Goal: Task Accomplishment & Management: Use online tool/utility

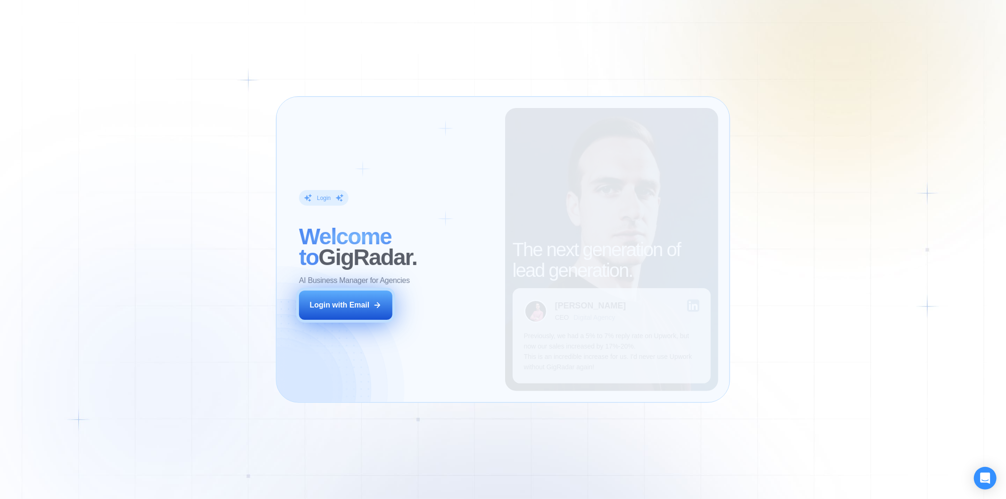
click at [371, 296] on button "Login with Email" at bounding box center [345, 305] width 93 height 29
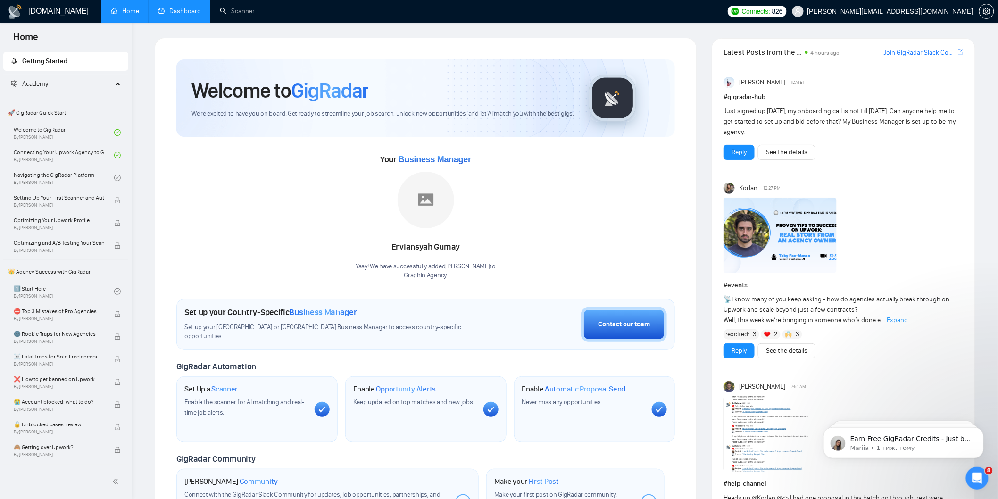
click at [189, 8] on link "Dashboard" at bounding box center [179, 11] width 43 height 8
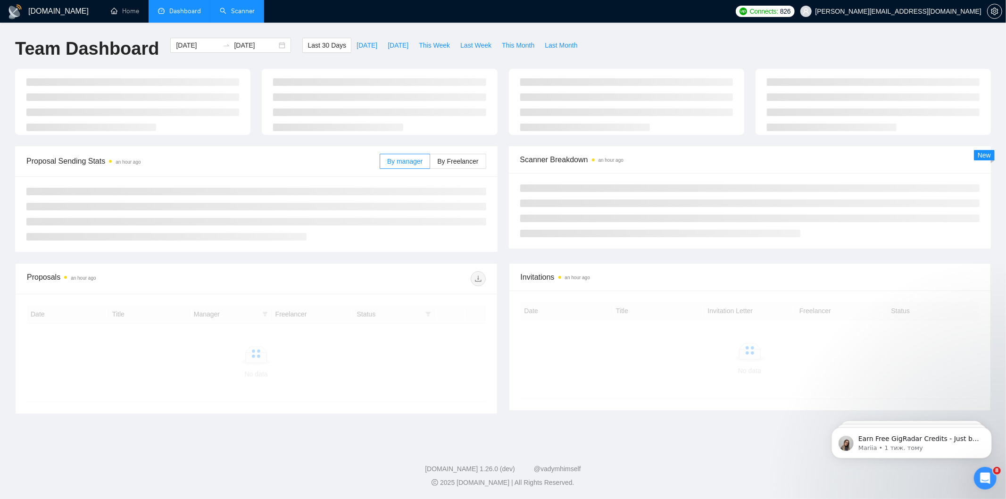
click at [233, 15] on link "Scanner" at bounding box center [237, 11] width 35 height 8
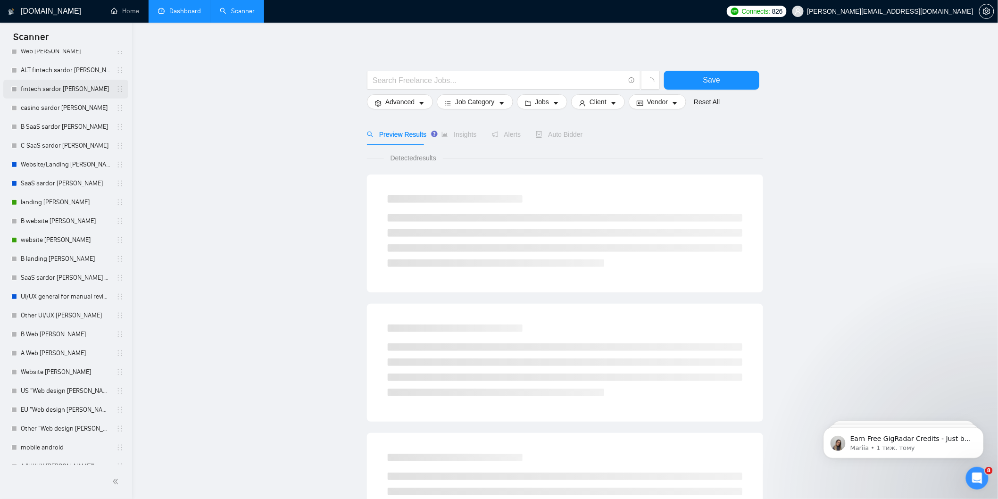
scroll to position [157, 0]
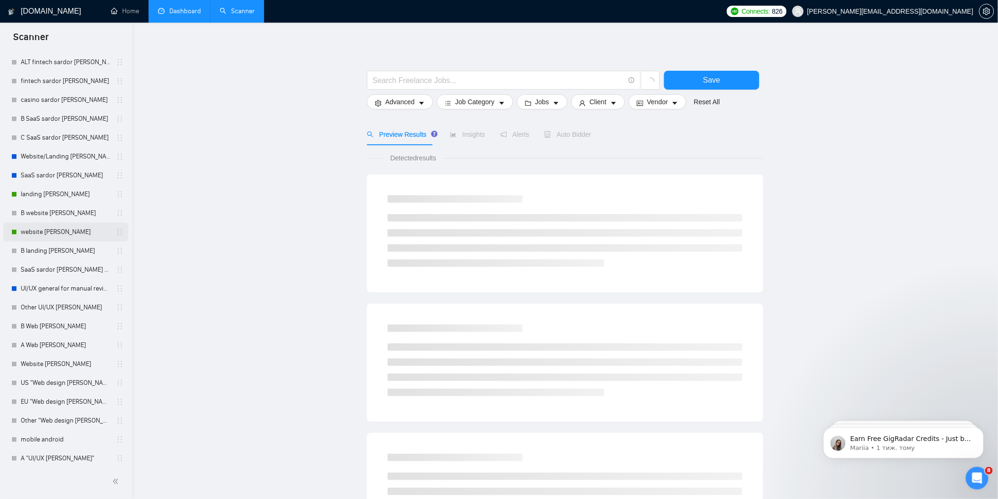
click at [62, 230] on link "website [PERSON_NAME]" at bounding box center [66, 232] width 90 height 19
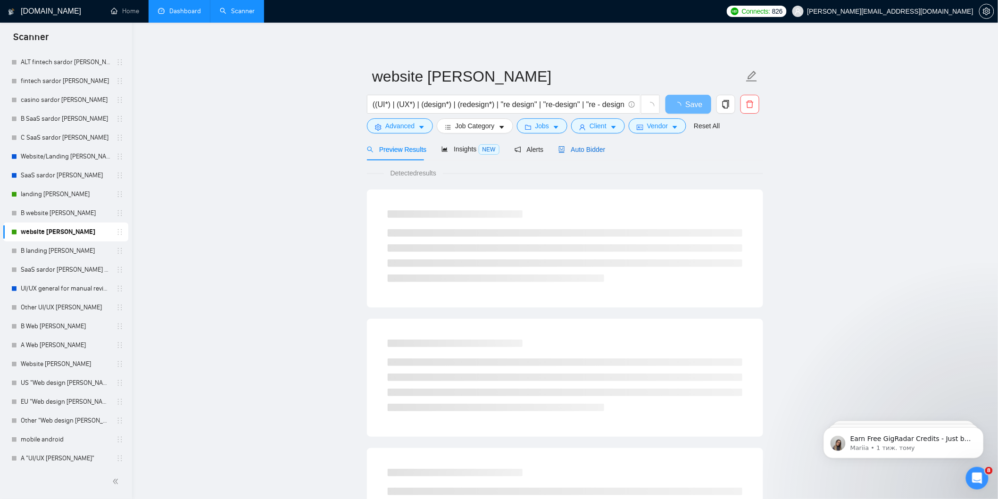
click at [583, 149] on span "Auto Bidder" at bounding box center [582, 150] width 47 height 8
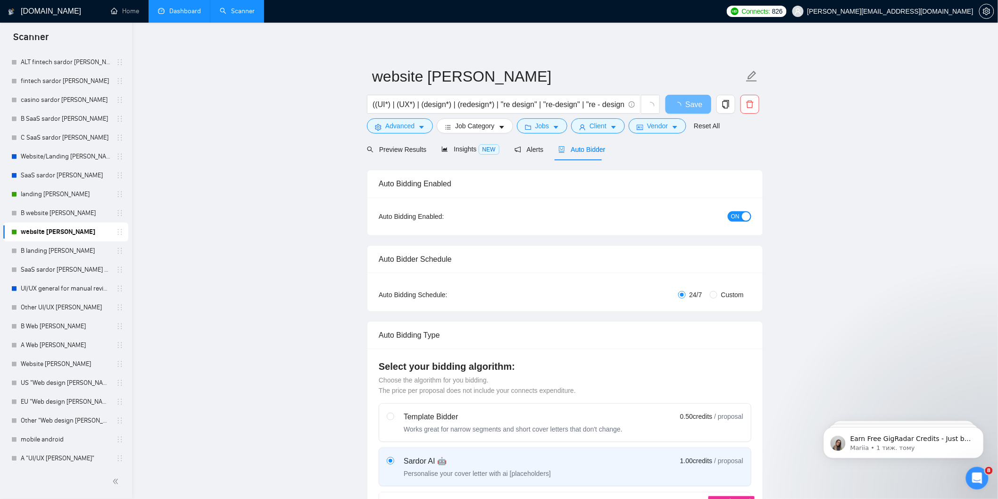
radio input "false"
radio input "true"
checkbox input "true"
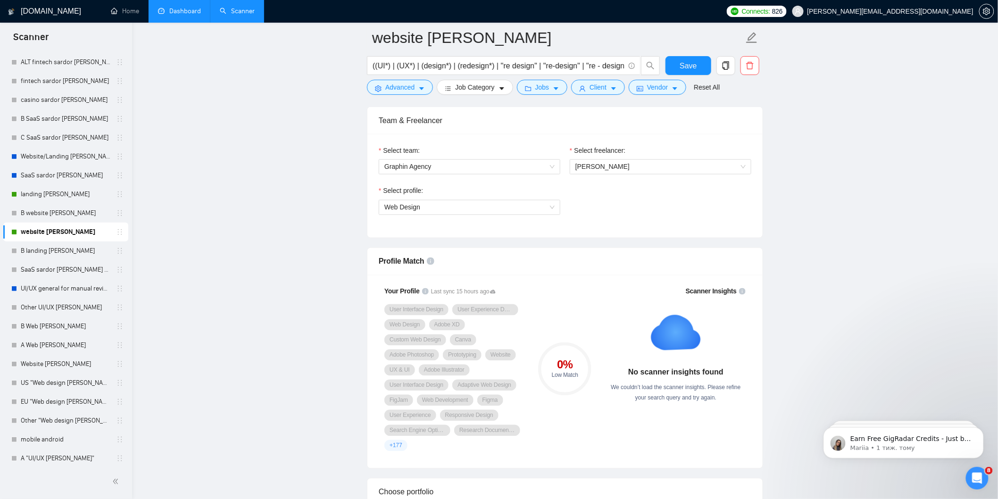
scroll to position [577, 0]
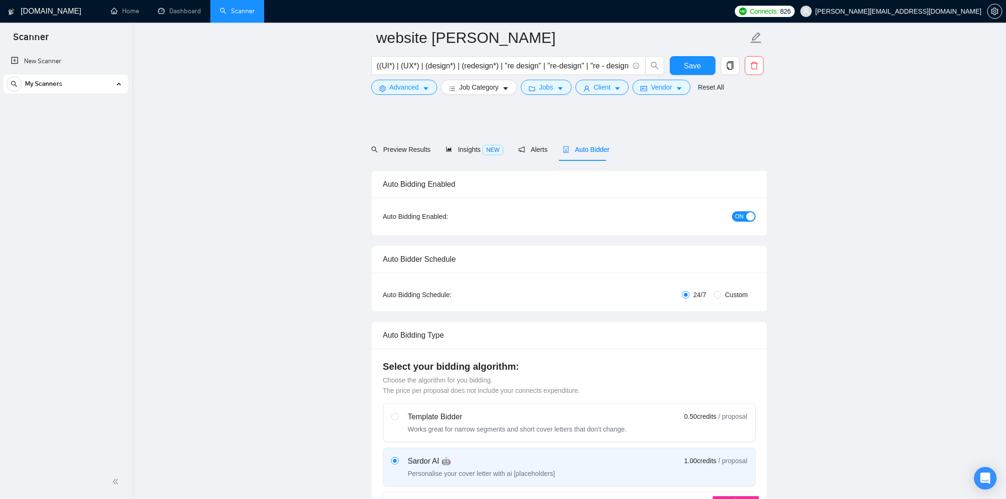
radio input "false"
radio input "true"
checkbox input "true"
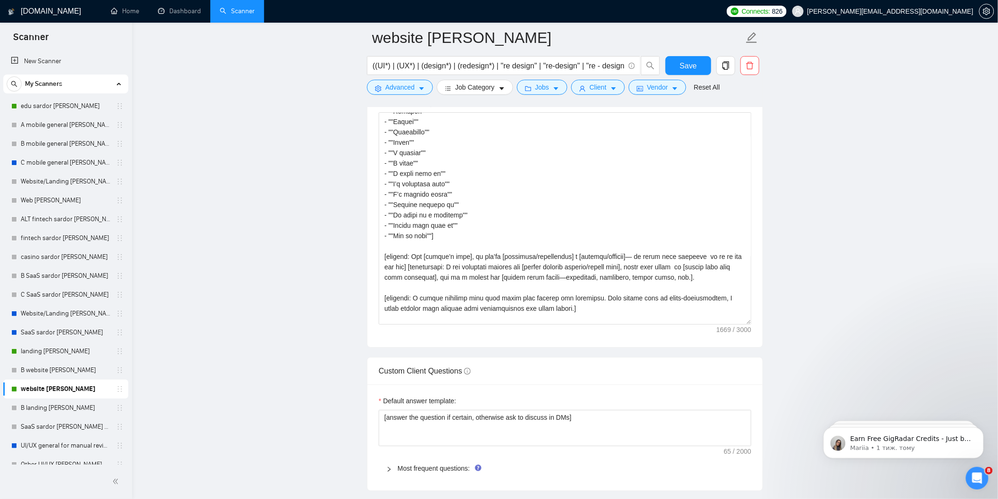
scroll to position [111, 0]
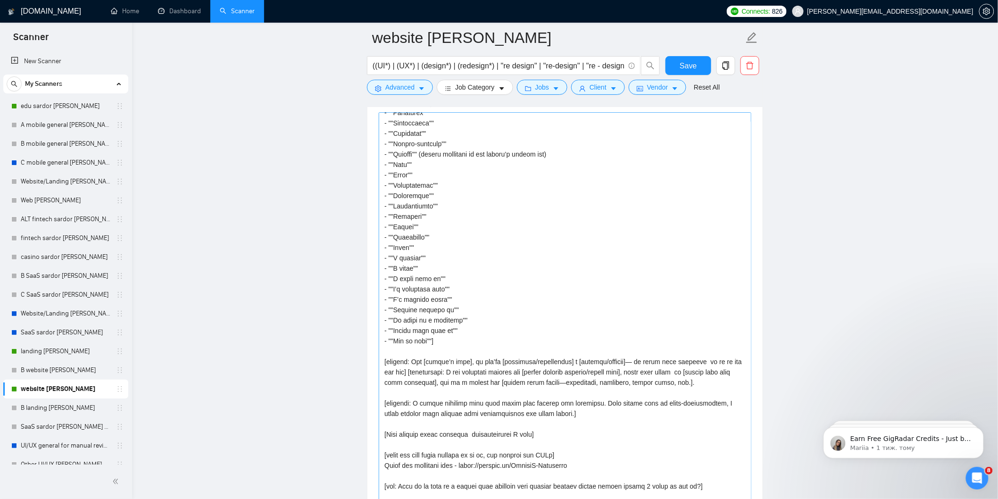
drag, startPoint x: 749, startPoint y: 309, endPoint x: 678, endPoint y: 497, distance: 201.3
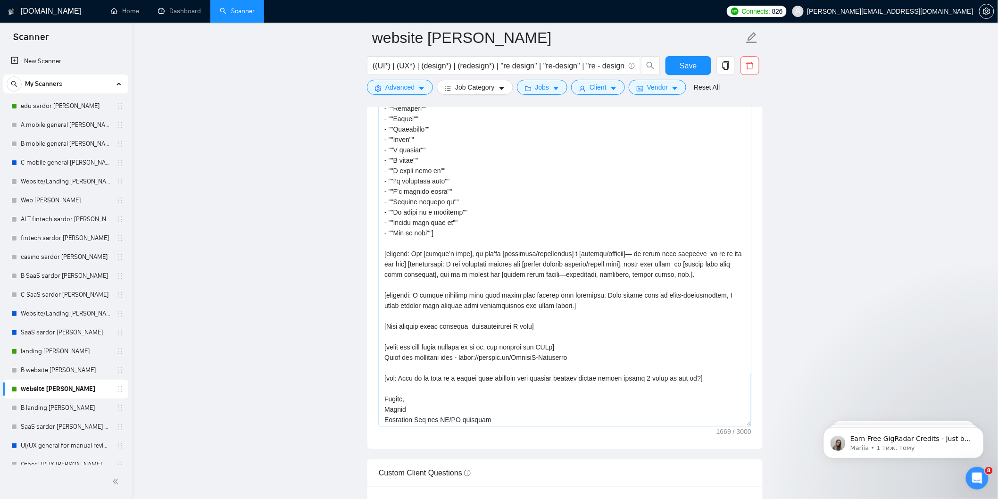
scroll to position [1415, 0]
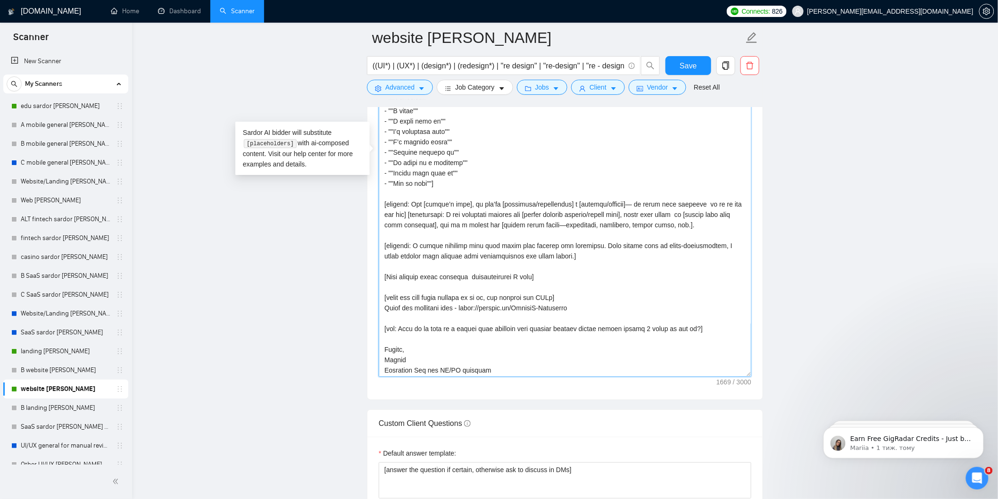
drag, startPoint x: 554, startPoint y: 268, endPoint x: 364, endPoint y: 193, distance: 203.6
click at [364, 193] on main "website [PERSON_NAME] sardor ((UI*) | (UX*) | (design*) | (redesign*) | "re des…" at bounding box center [565, 220] width 836 height 3197
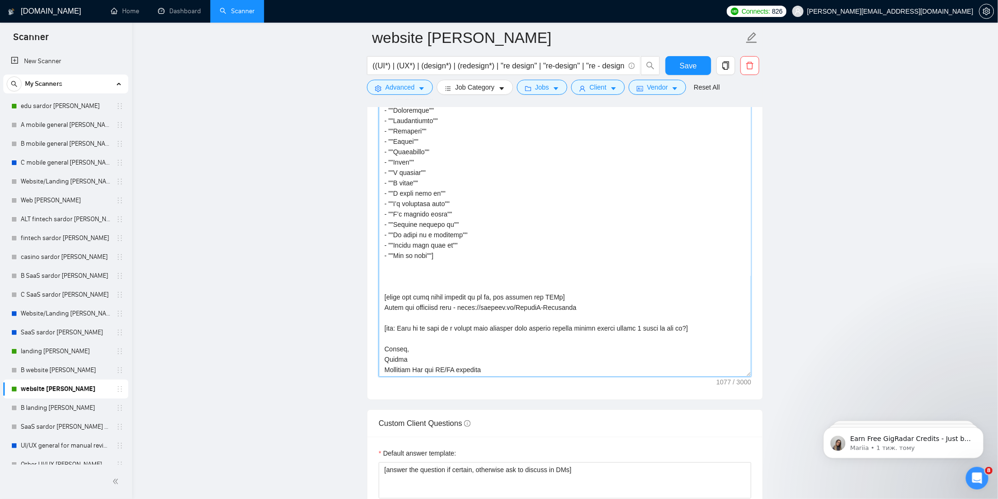
paste textarea "[lorem: ipsum, dolors, ametc, adipiscin — elit seddoeiusm tempo inci utlabo etd…"
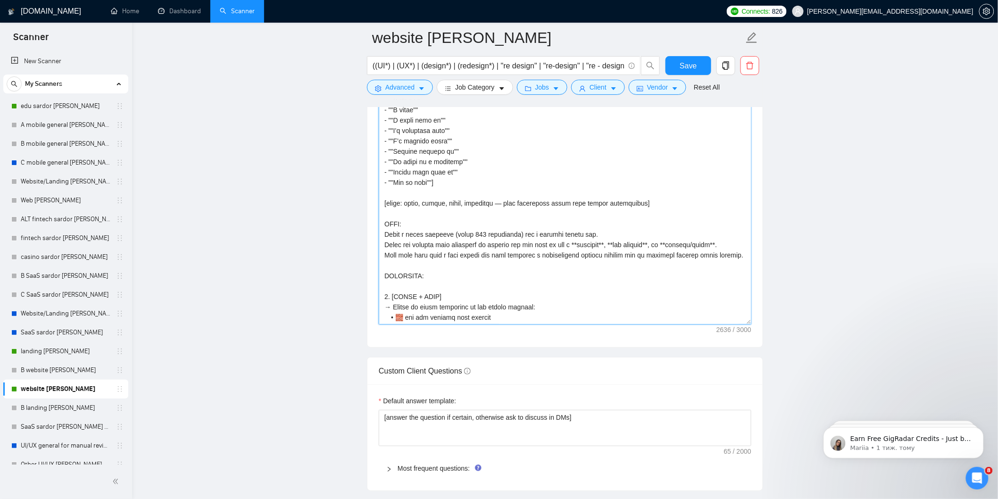
scroll to position [25, 0]
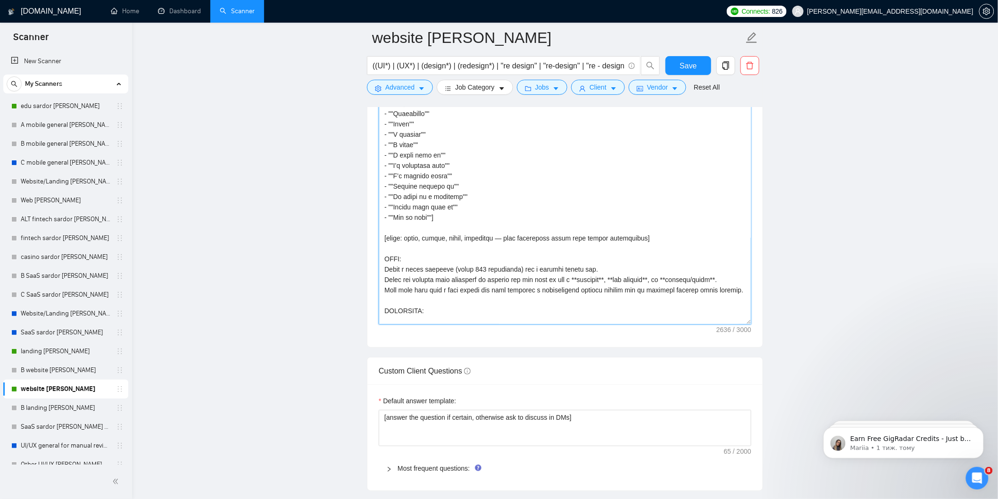
click at [475, 229] on textarea "Cover letter template:" at bounding box center [565, 113] width 373 height 422
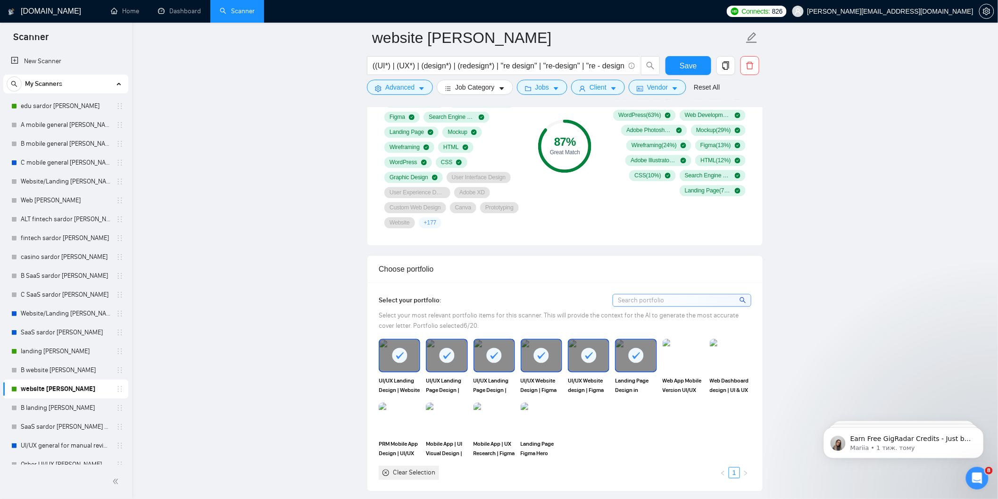
scroll to position [1048, 0]
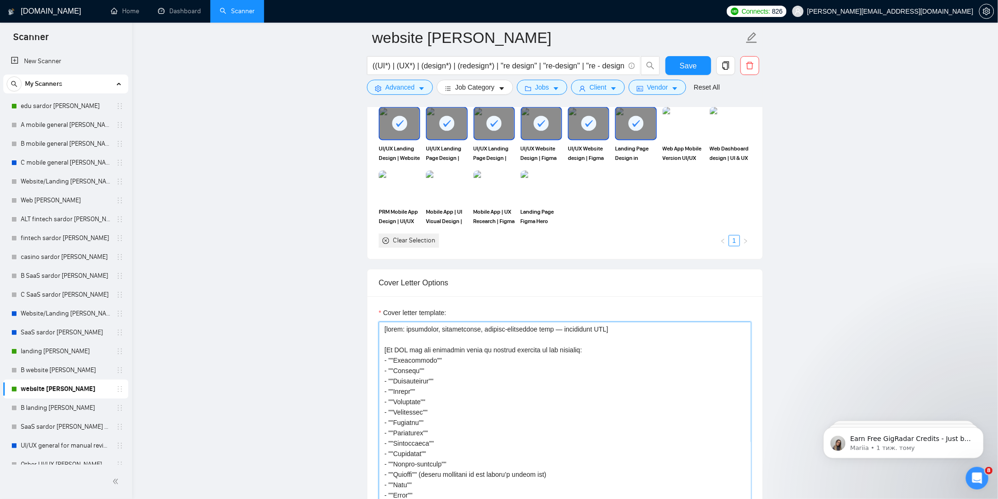
drag, startPoint x: 387, startPoint y: 322, endPoint x: 598, endPoint y: 324, distance: 211.4
paste textarea "[style: short, punchy, human, confident — solo freelancer voice with slight per…"
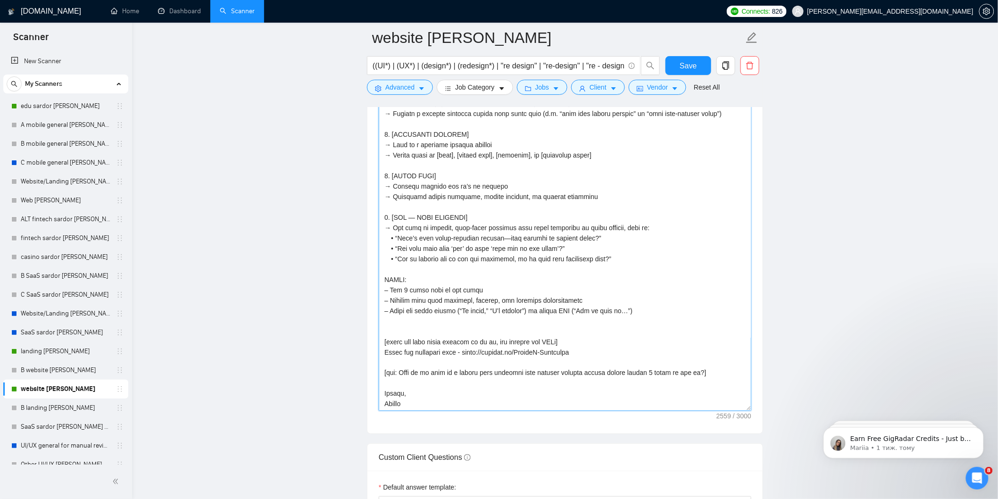
scroll to position [1415, 0]
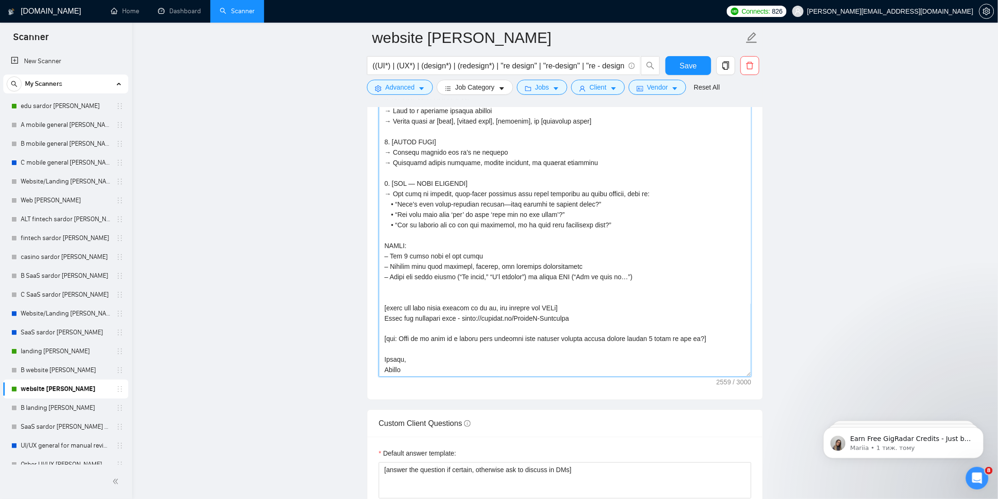
drag, startPoint x: 638, startPoint y: 257, endPoint x: 371, endPoint y: 227, distance: 268.2
click at [371, 227] on div "Cover letter template:" at bounding box center [565, 164] width 395 height 470
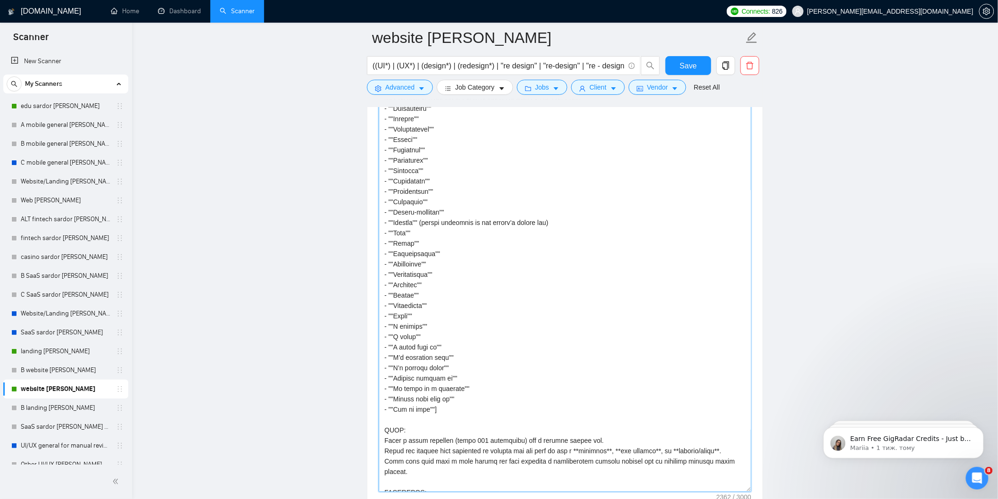
scroll to position [1101, 0]
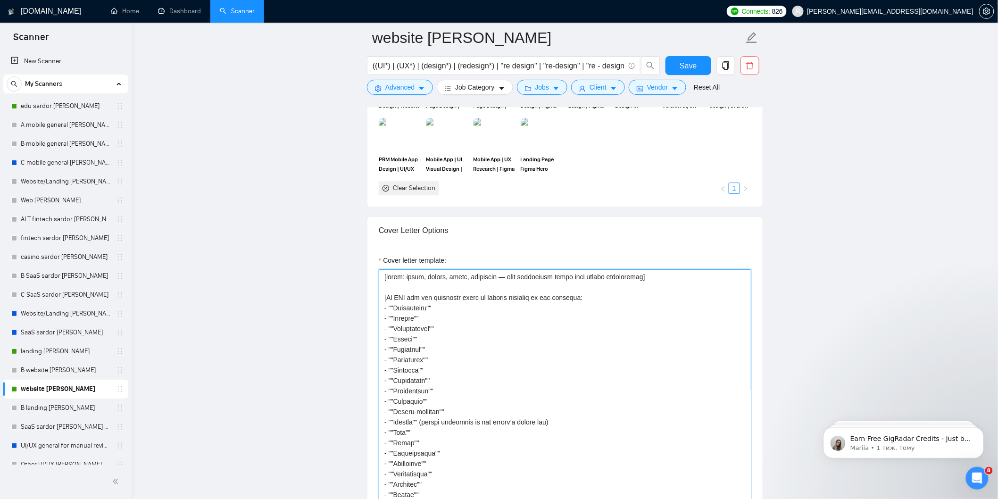
click at [412, 280] on textarea "Cover letter template:" at bounding box center [565, 480] width 373 height 422
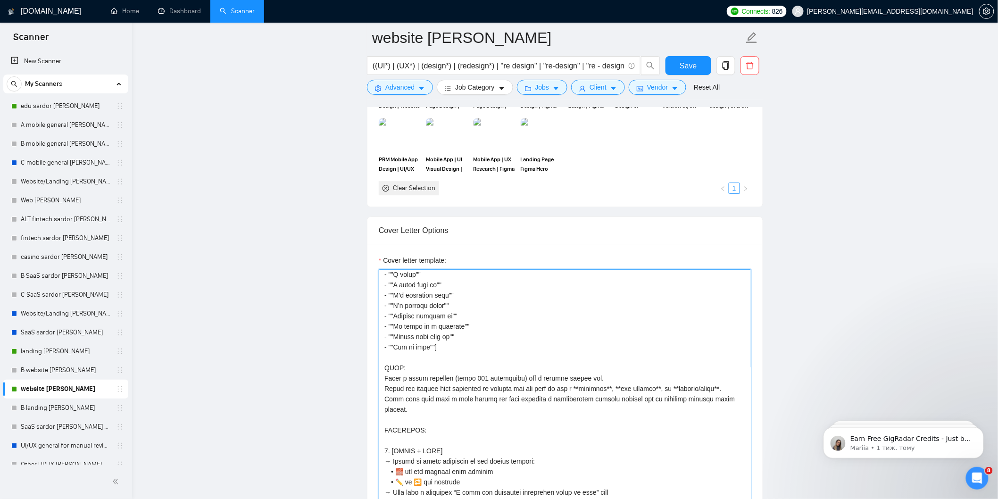
click at [436, 339] on textarea "Cover letter template:" at bounding box center [565, 480] width 373 height 422
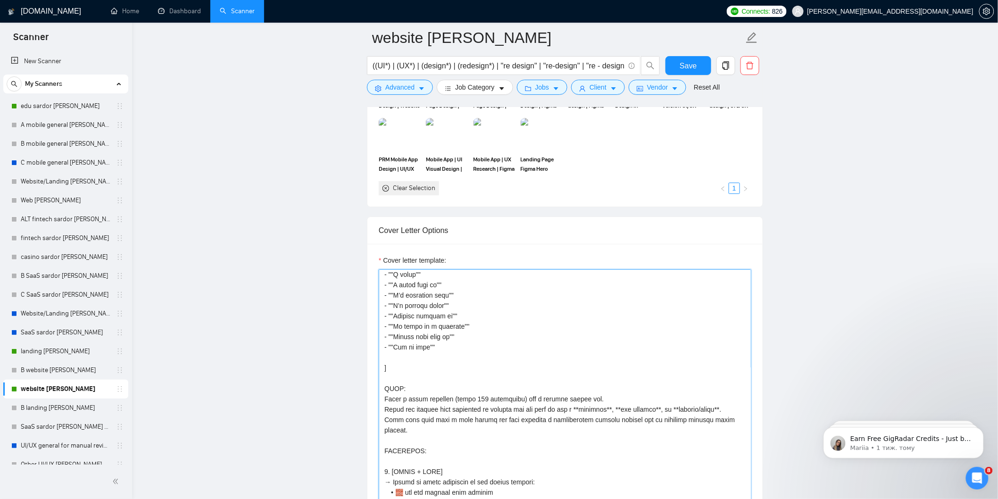
paste textarea "RULES: – Use 1 emoji only at the start – Message must feel friendly, helpful, a…"
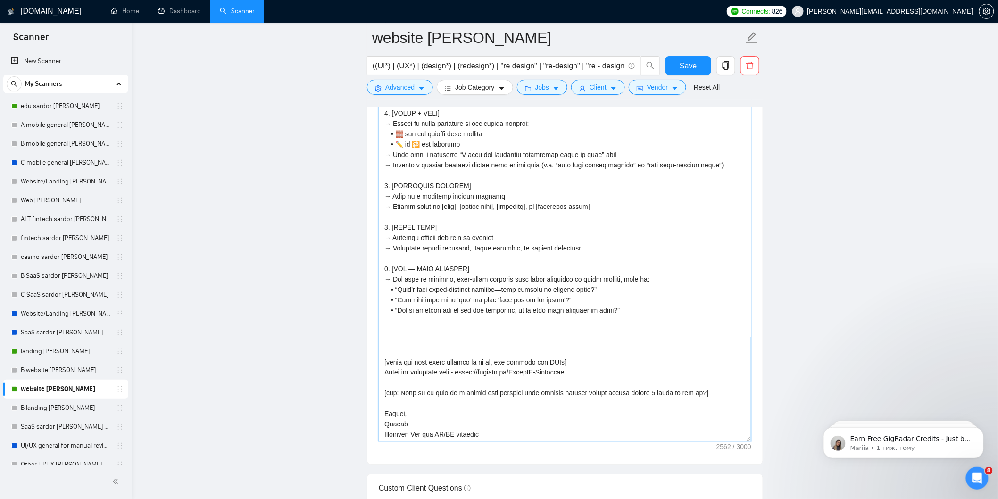
scroll to position [1363, 0]
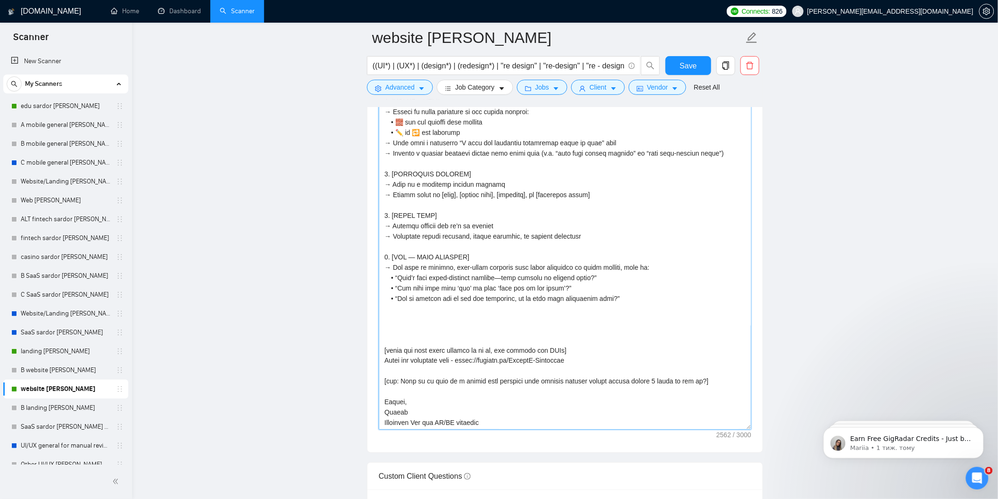
click at [529, 316] on textarea "Cover letter template:" at bounding box center [565, 219] width 373 height 422
click at [520, 328] on textarea "Cover letter template:" at bounding box center [565, 219] width 373 height 422
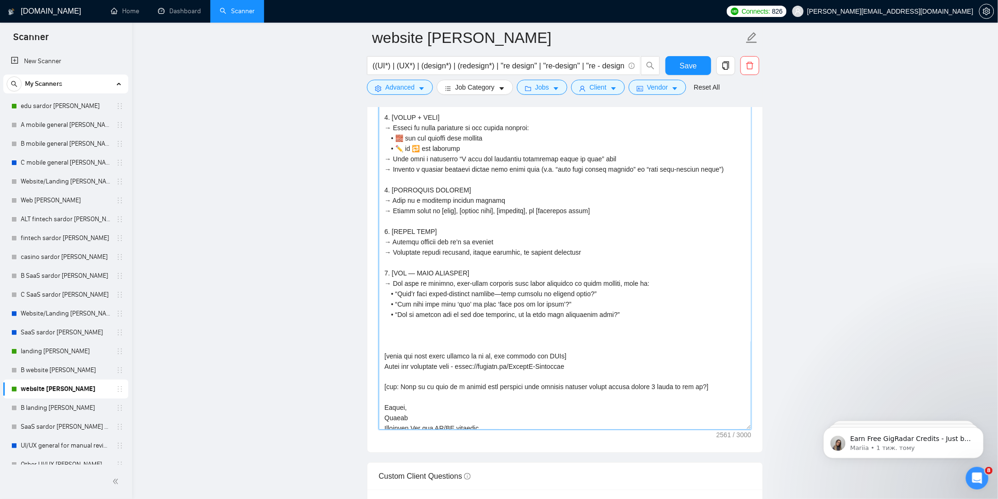
scroll to position [391, 0]
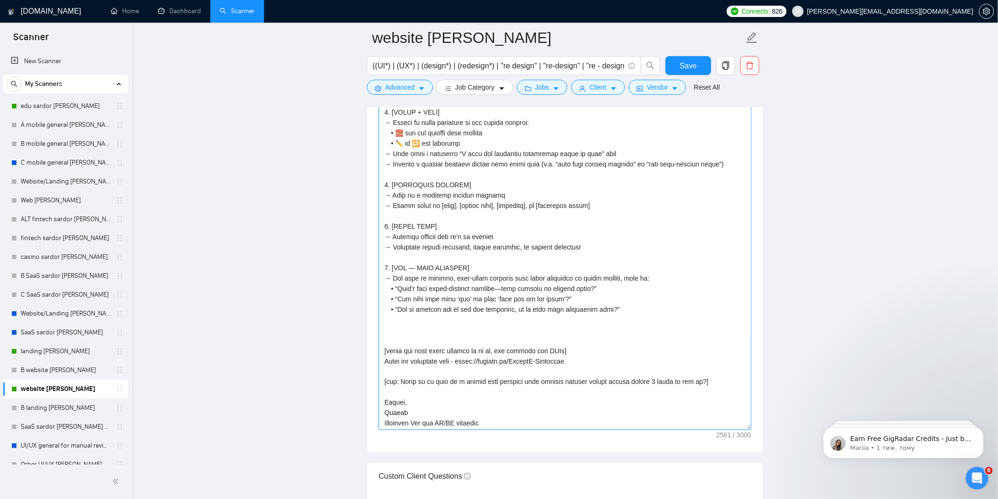
drag, startPoint x: 389, startPoint y: 260, endPoint x: 377, endPoint y: 258, distance: 12.9
click at [377, 258] on div "Cover letter template:" at bounding box center [565, 217] width 395 height 470
drag, startPoint x: 392, startPoint y: 218, endPoint x: 376, endPoint y: 216, distance: 16.1
click at [376, 216] on div "Cover letter template:" at bounding box center [565, 217] width 395 height 470
drag, startPoint x: 597, startPoint y: 235, endPoint x: 369, endPoint y: 214, distance: 229.3
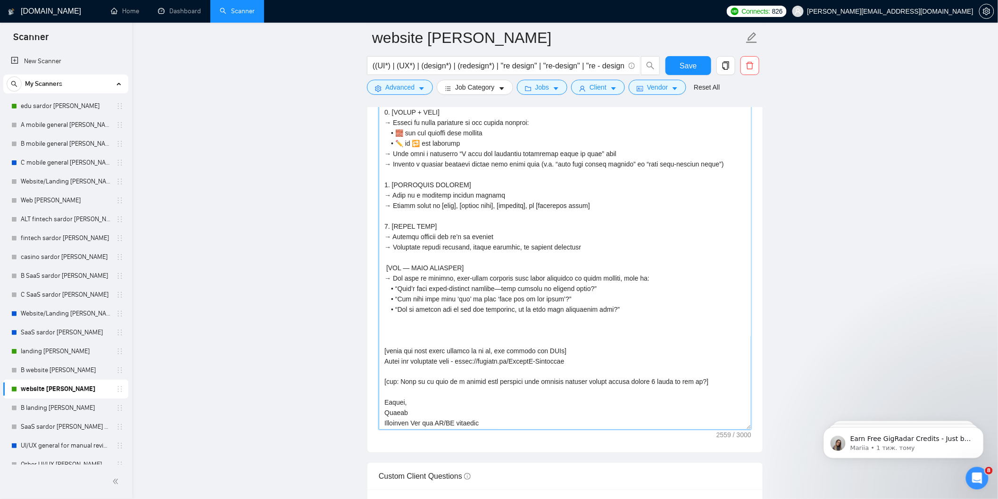
click at [369, 214] on div "Cover letter template:" at bounding box center [565, 217] width 395 height 470
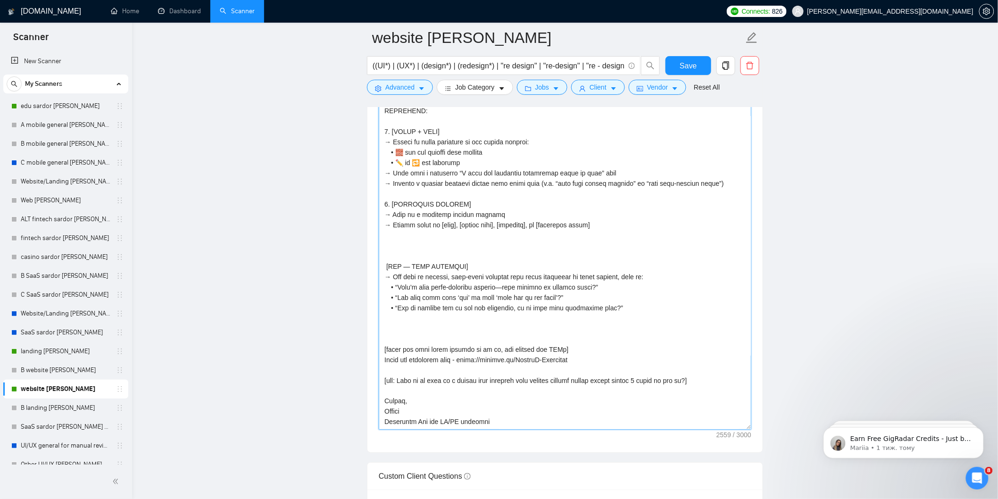
scroll to position [370, 0]
drag, startPoint x: 623, startPoint y: 216, endPoint x: 388, endPoint y: 203, distance: 235.3
click at [379, 201] on textarea "Cover letter template:" at bounding box center [565, 219] width 373 height 422
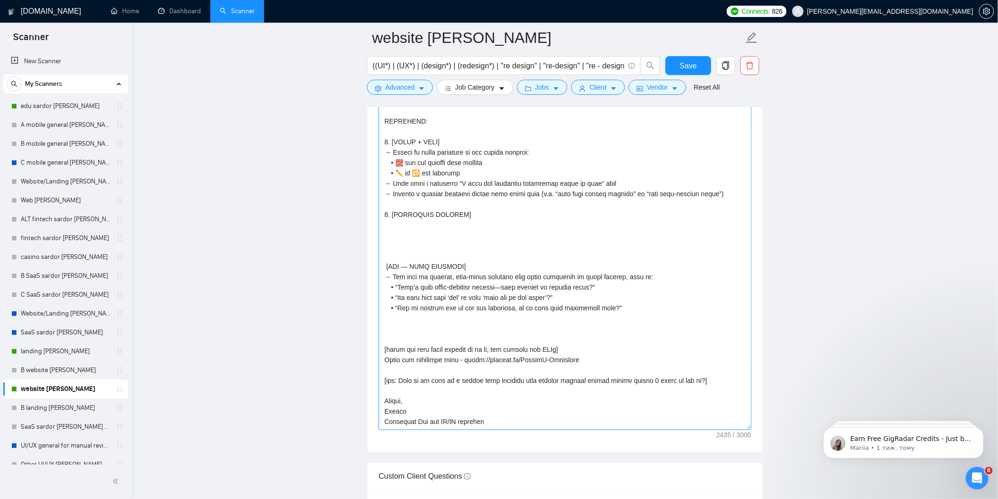
scroll to position [360, 0]
drag, startPoint x: 448, startPoint y: 214, endPoint x: 374, endPoint y: 205, distance: 75.1
click at [374, 205] on div "Cover letter template:" at bounding box center [565, 217] width 395 height 470
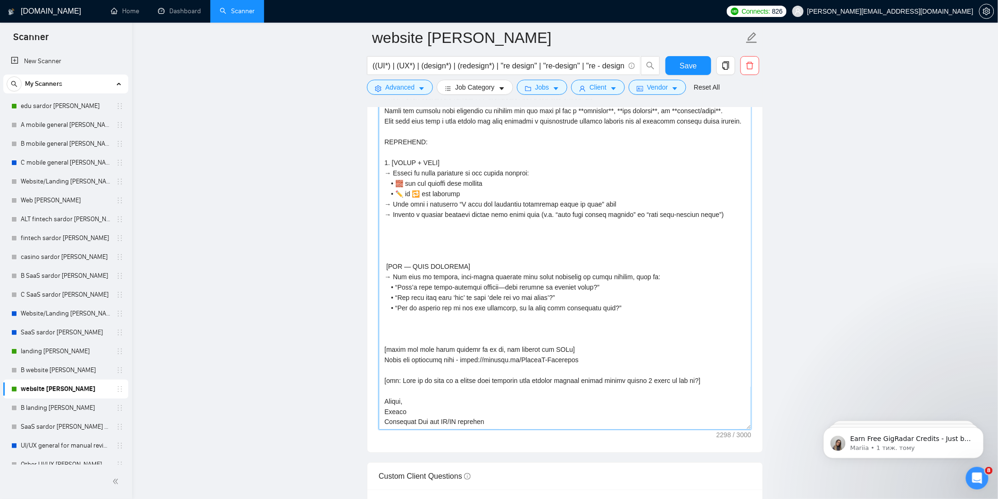
scroll to position [339, 0]
drag, startPoint x: 534, startPoint y: 338, endPoint x: 334, endPoint y: 327, distance: 200.3
click at [333, 327] on main "website [PERSON_NAME] sardor ((UI*) | (UX*) | (design*) | (redesign*) | "re des…" at bounding box center [565, 273] width 836 height 3197
click at [423, 339] on textarea "Cover letter template:" at bounding box center [565, 219] width 373 height 422
drag, startPoint x: 551, startPoint y: 355, endPoint x: 380, endPoint y: 333, distance: 172.8
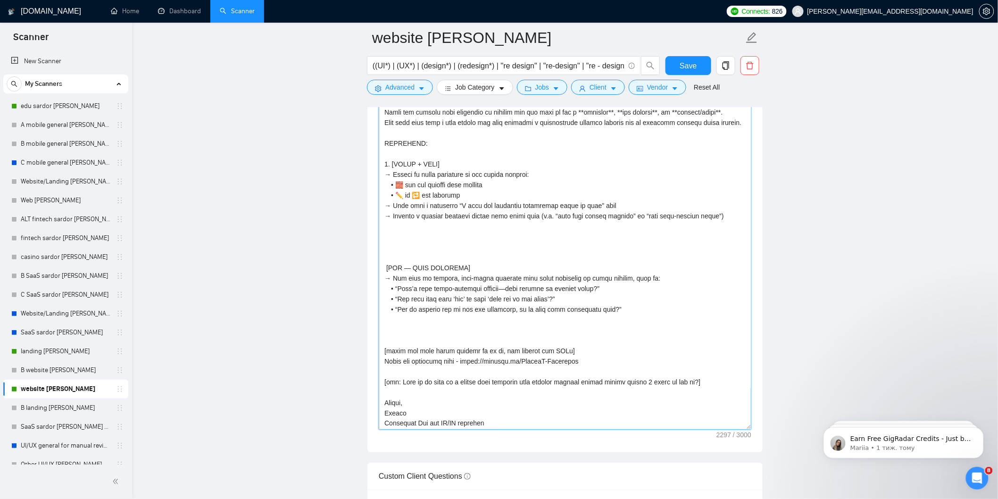
click at [380, 333] on textarea "Cover letter template:" at bounding box center [565, 219] width 373 height 422
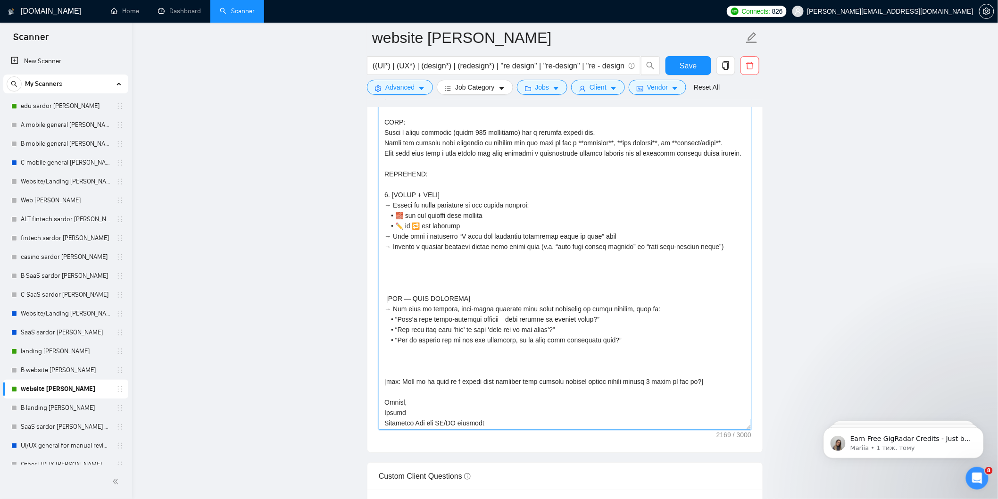
click at [418, 255] on textarea "Cover letter template:" at bounding box center [565, 219] width 373 height 422
paste textarea "[write the text below exactly as it is, and include all URLs] Сheck the portfol…"
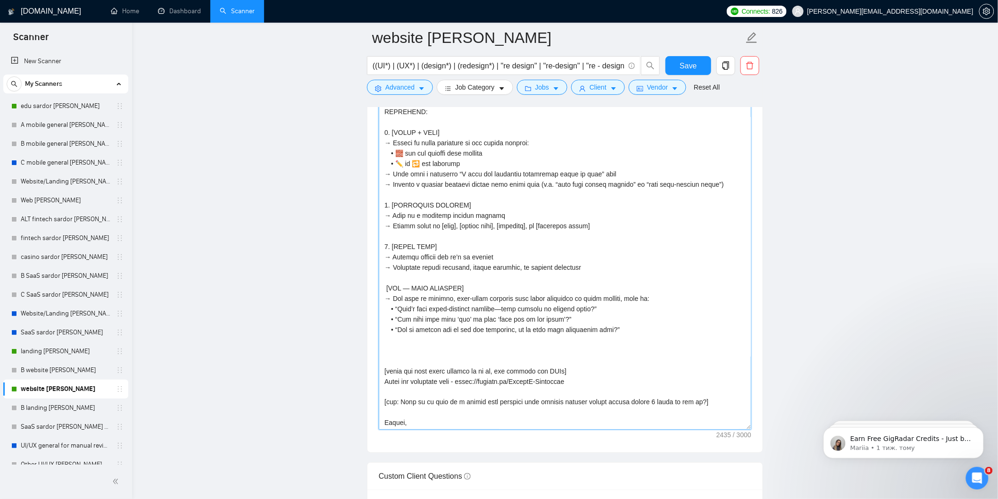
scroll to position [391, 0]
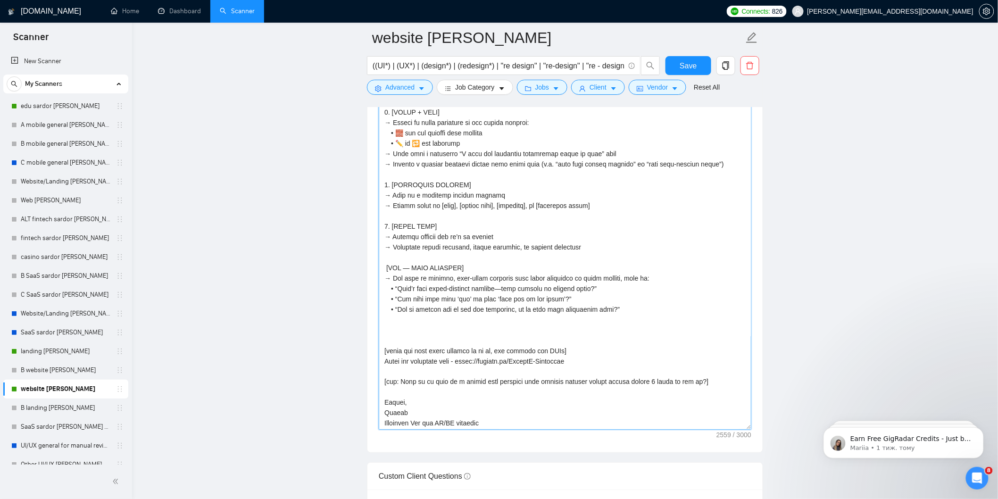
click at [525, 213] on textarea "Cover letter template:" at bounding box center [565, 219] width 373 height 422
drag, startPoint x: 503, startPoint y: 220, endPoint x: 392, endPoint y: 199, distance: 113.4
click at [392, 199] on textarea "Cover letter template:" at bounding box center [565, 219] width 373 height 422
click at [522, 227] on textarea "Cover letter template:" at bounding box center [565, 219] width 373 height 422
drag, startPoint x: 450, startPoint y: 213, endPoint x: 371, endPoint y: 173, distance: 88.8
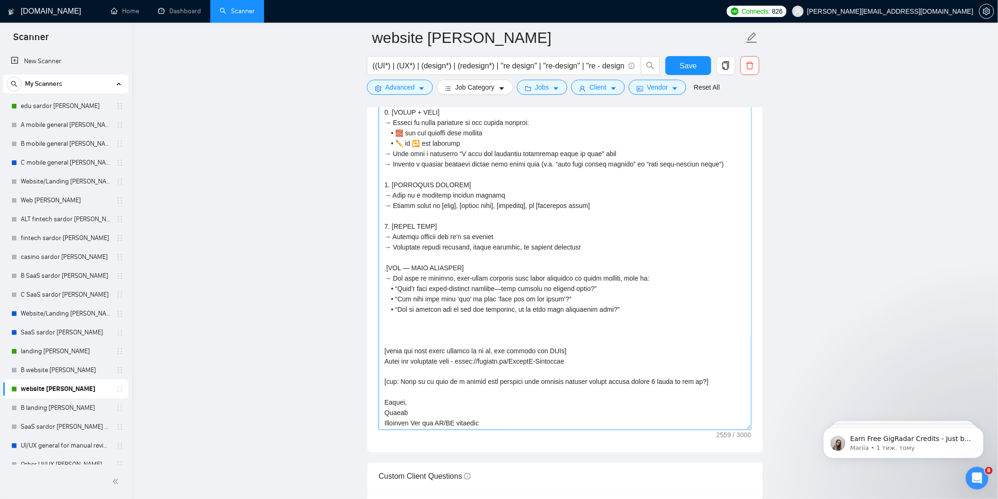
click at [371, 173] on div "Cover letter template:" at bounding box center [565, 217] width 395 height 470
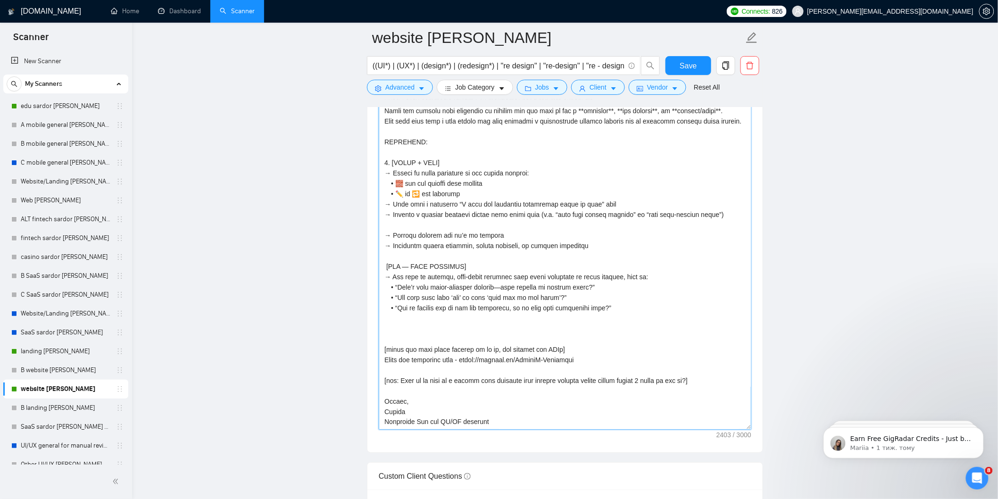
scroll to position [339, 0]
click at [417, 327] on textarea "Cover letter template:" at bounding box center [565, 219] width 373 height 422
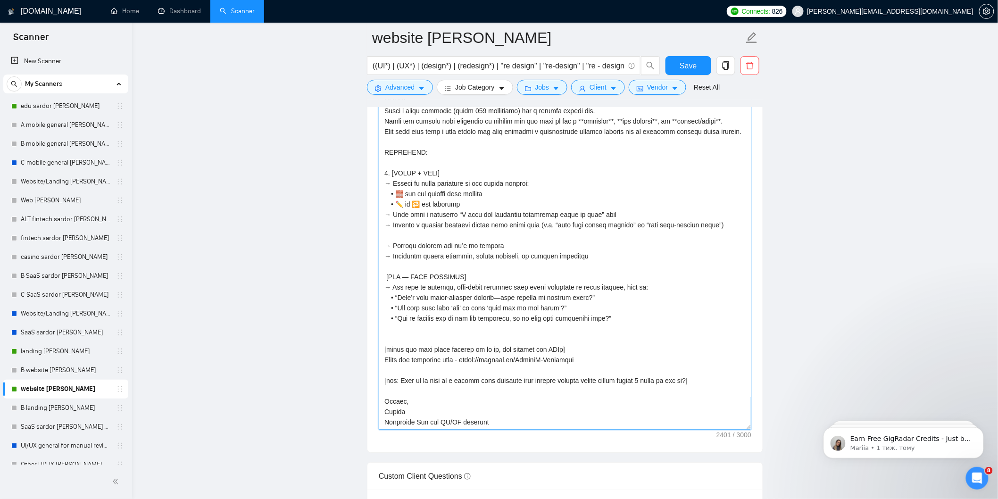
scroll to position [328, 0]
drag, startPoint x: 615, startPoint y: 313, endPoint x: 383, endPoint y: 268, distance: 236.1
click at [383, 268] on textarea "Cover letter template:" at bounding box center [565, 219] width 373 height 422
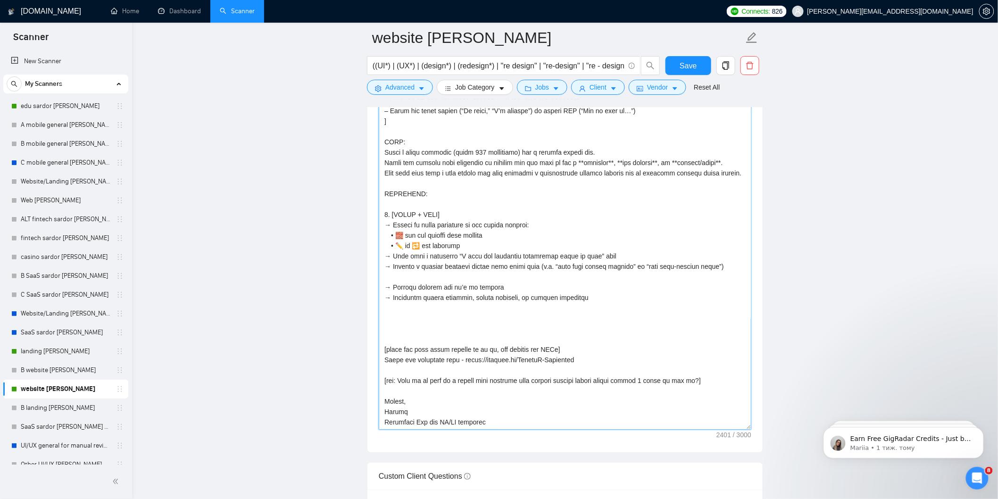
scroll to position [287, 0]
drag, startPoint x: 387, startPoint y: 373, endPoint x: 700, endPoint y: 371, distance: 313.3
click at [700, 371] on textarea "Cover letter template:" at bounding box center [565, 219] width 373 height 422
paste textarea "[CTA — OPEN QUESTION] → End with an unusual, open-ended question that shows att…"
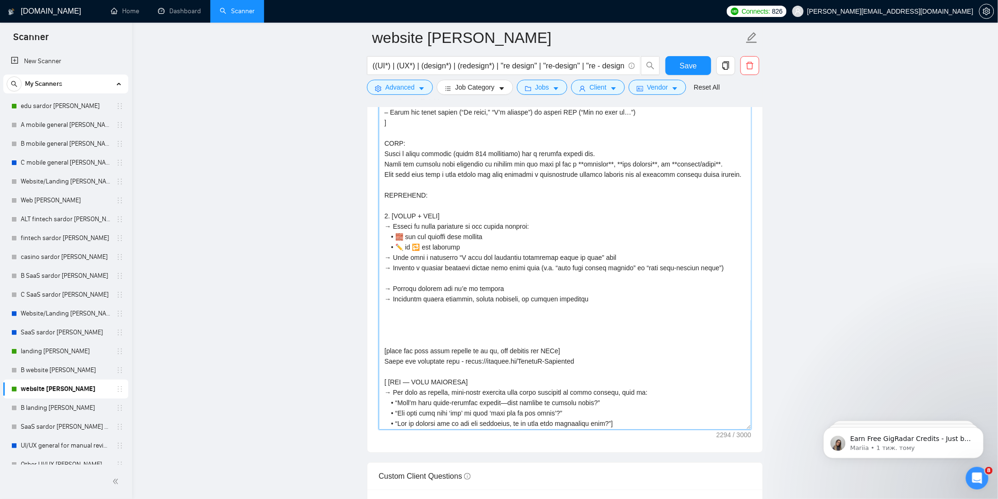
scroll to position [328, 0]
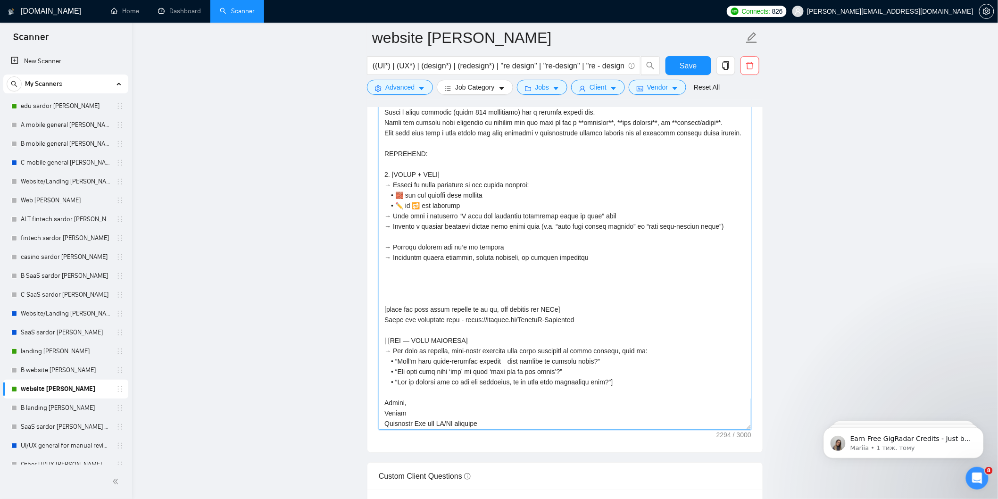
click at [387, 332] on textarea "Cover letter template:" at bounding box center [565, 219] width 373 height 422
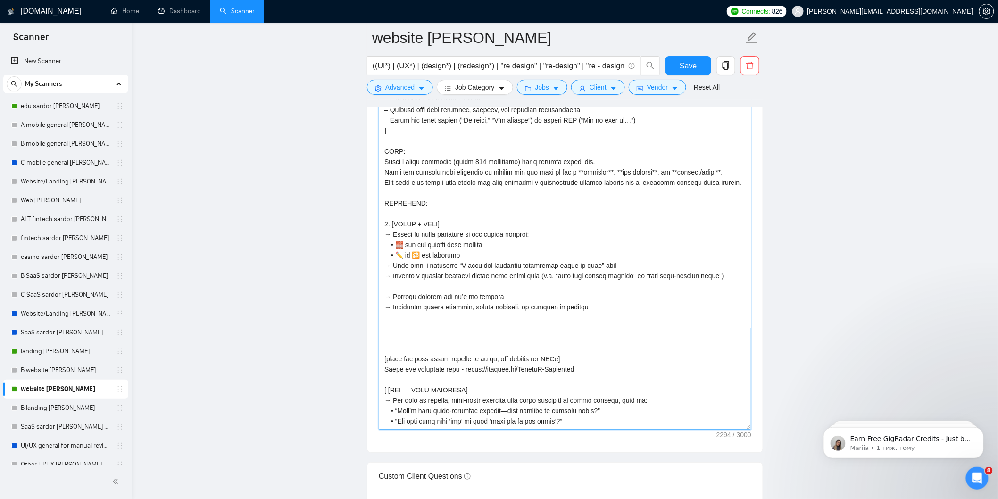
scroll to position [276, 0]
click at [473, 335] on textarea "Cover letter template:" at bounding box center [565, 219] width 373 height 422
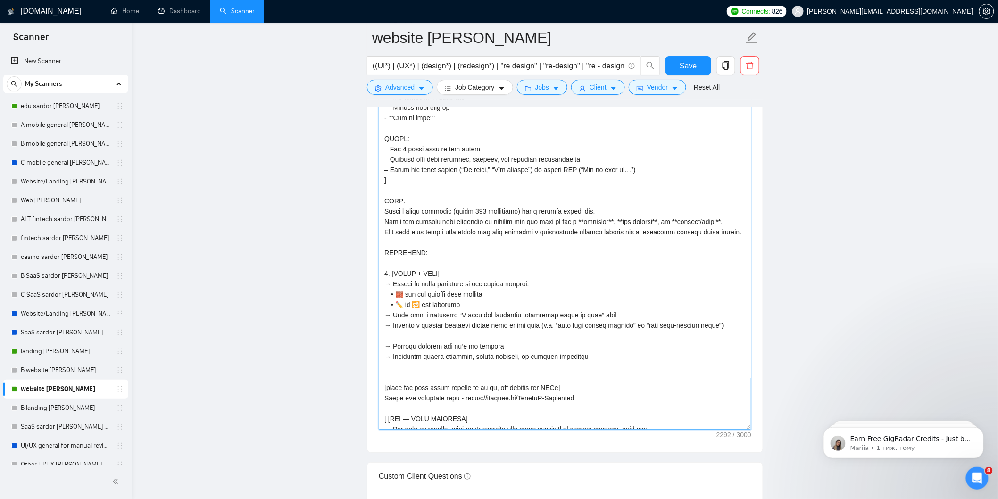
scroll to position [224, 0]
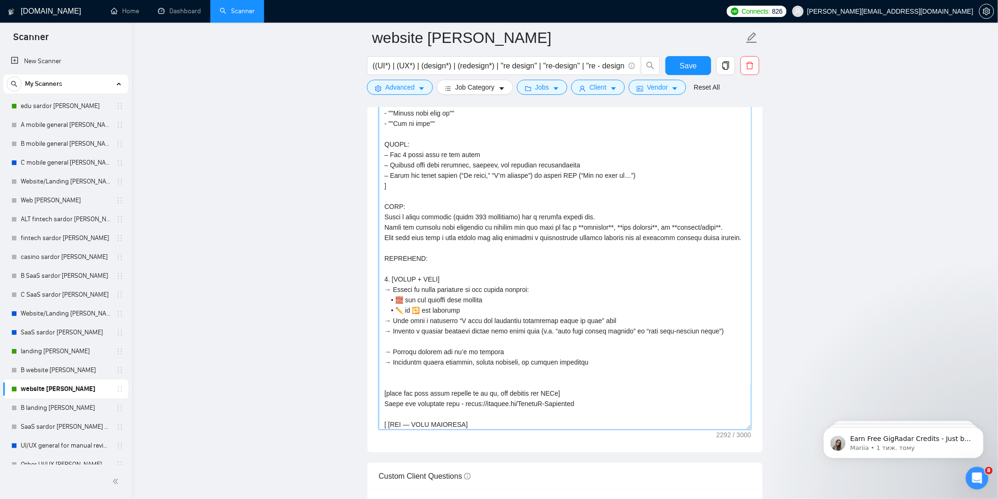
click at [385, 195] on textarea "Cover letter template:" at bounding box center [565, 219] width 373 height 422
click at [738, 226] on textarea "Cover letter template:" at bounding box center [565, 219] width 373 height 422
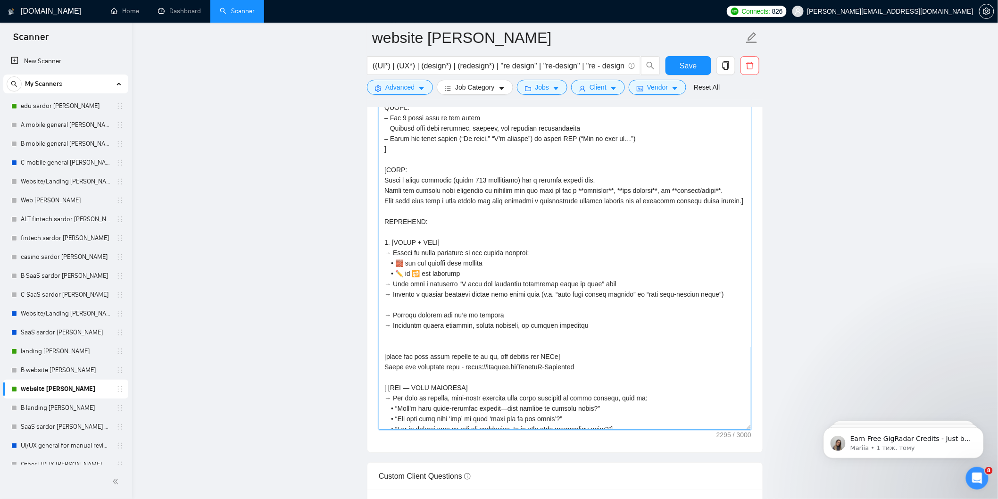
scroll to position [276, 0]
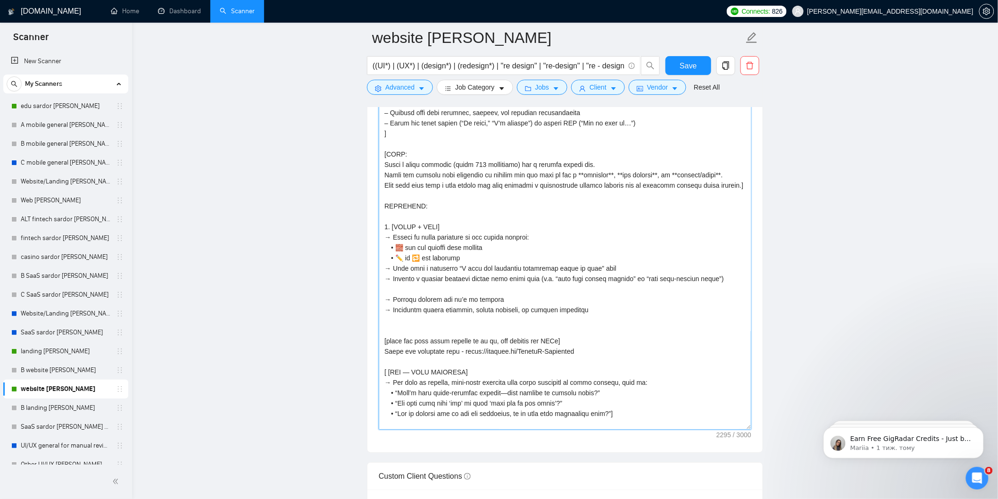
click at [382, 197] on textarea "Cover letter template:" at bounding box center [565, 219] width 373 height 422
click at [598, 308] on textarea "Cover letter template:" at bounding box center [565, 219] width 373 height 422
click at [596, 305] on textarea "Cover letter template:" at bounding box center [565, 219] width 373 height 422
click at [603, 299] on textarea "Cover letter template:" at bounding box center [565, 219] width 373 height 422
drag, startPoint x: 533, startPoint y: 269, endPoint x: 710, endPoint y: 269, distance: 176.9
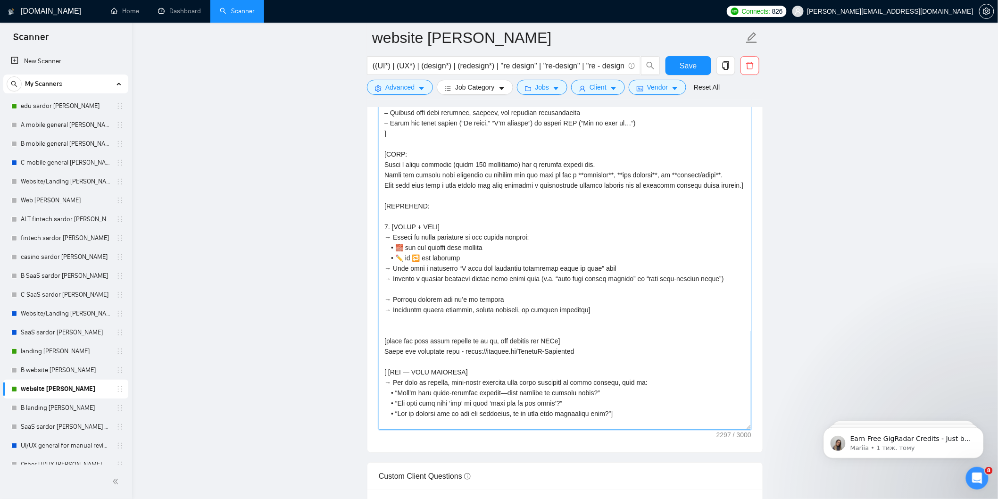
click at [710, 269] on textarea "Cover letter template:" at bounding box center [565, 219] width 373 height 422
click at [460, 259] on textarea "Cover letter template:" at bounding box center [565, 219] width 373 height 422
click at [469, 254] on textarea "Cover letter template:" at bounding box center [565, 219] width 373 height 422
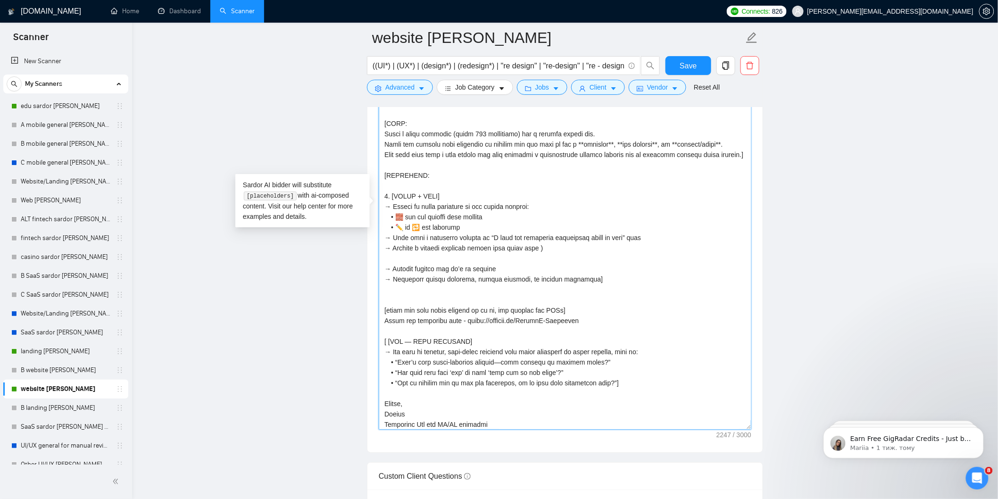
scroll to position [308, 0]
click at [385, 257] on textarea "Cover letter template:" at bounding box center [565, 219] width 373 height 422
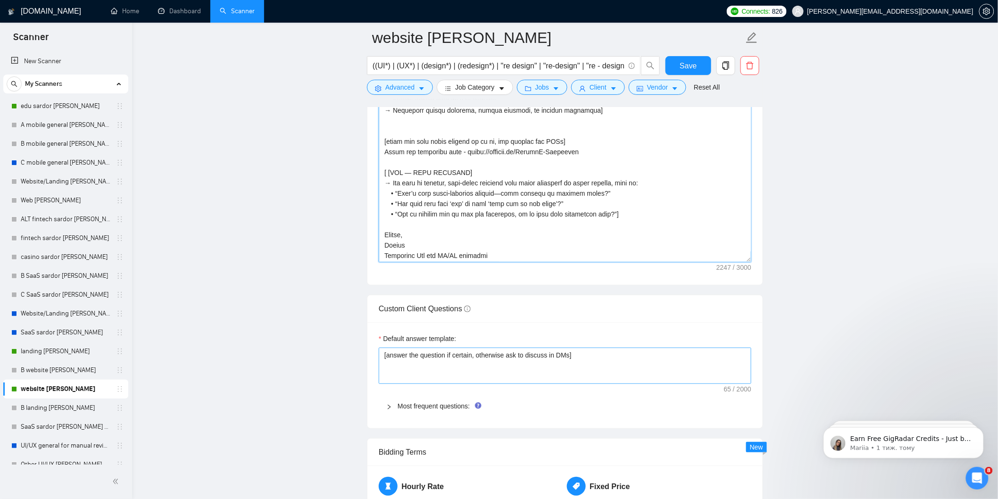
scroll to position [1730, 0]
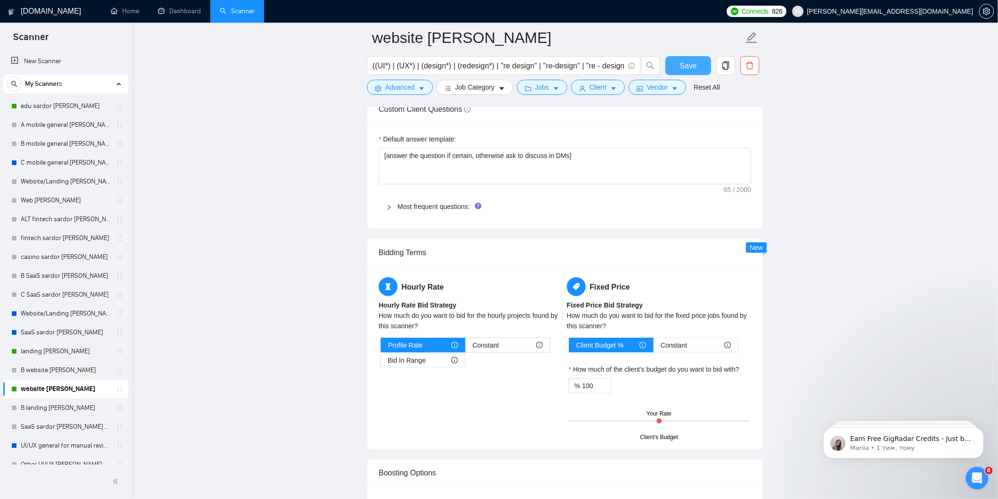
type textarea "[lorem: ipsum, dolors, ametc, adipiscin — elit seddoeiusm tempo inci utlabo etd…"
click at [691, 60] on span "Save" at bounding box center [688, 66] width 17 height 12
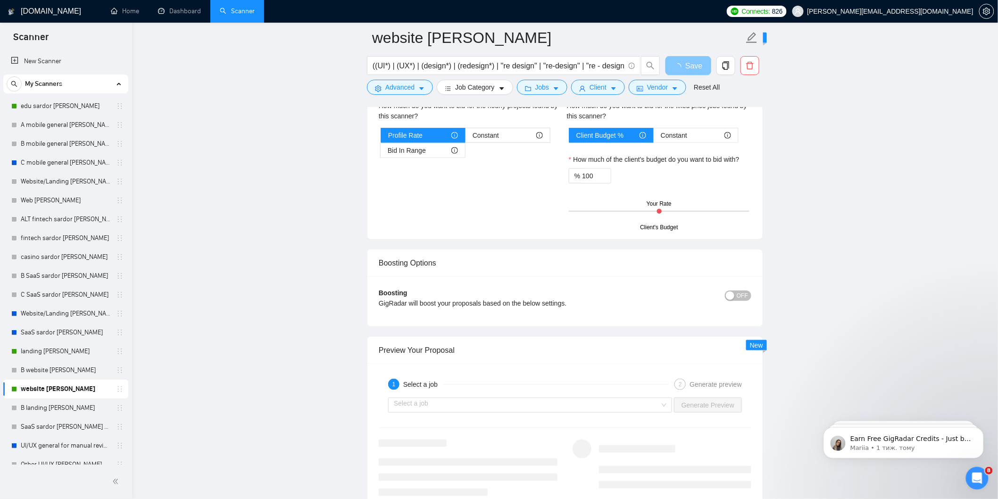
scroll to position [1940, 0]
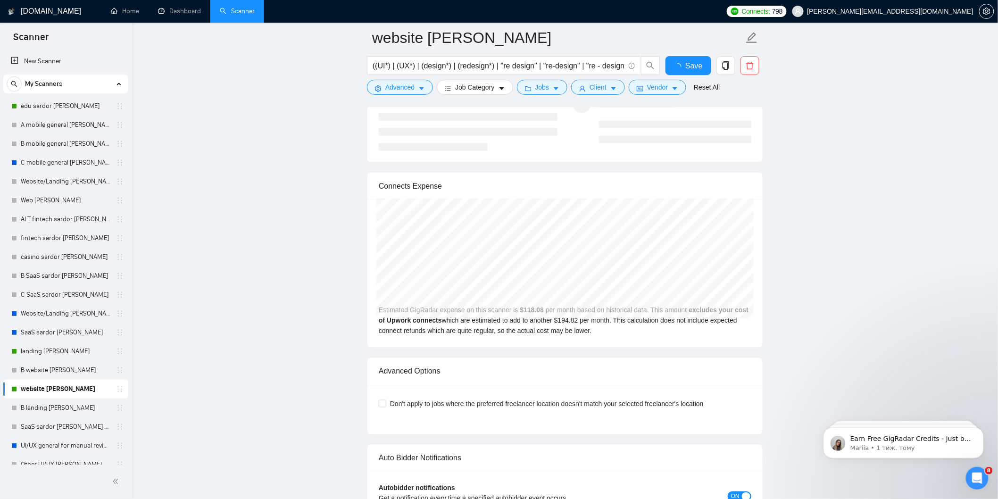
checkbox input "true"
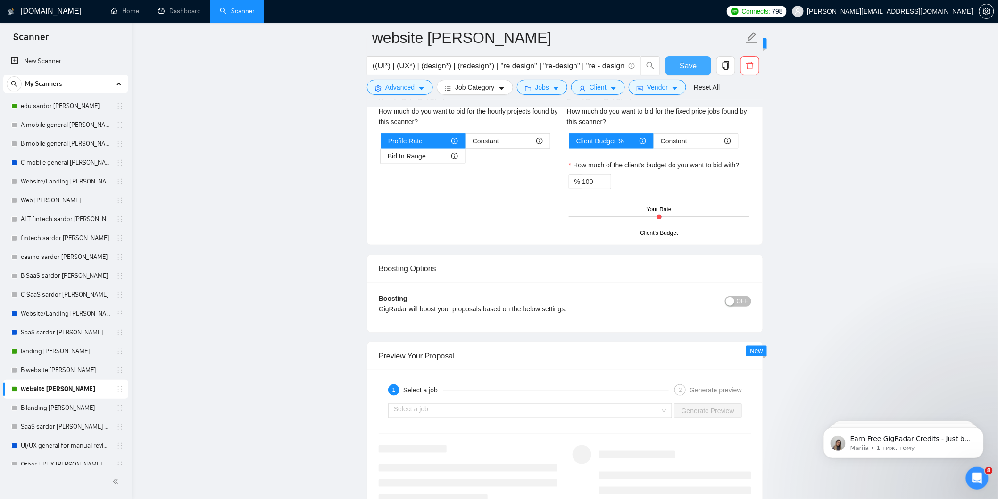
scroll to position [1887, 0]
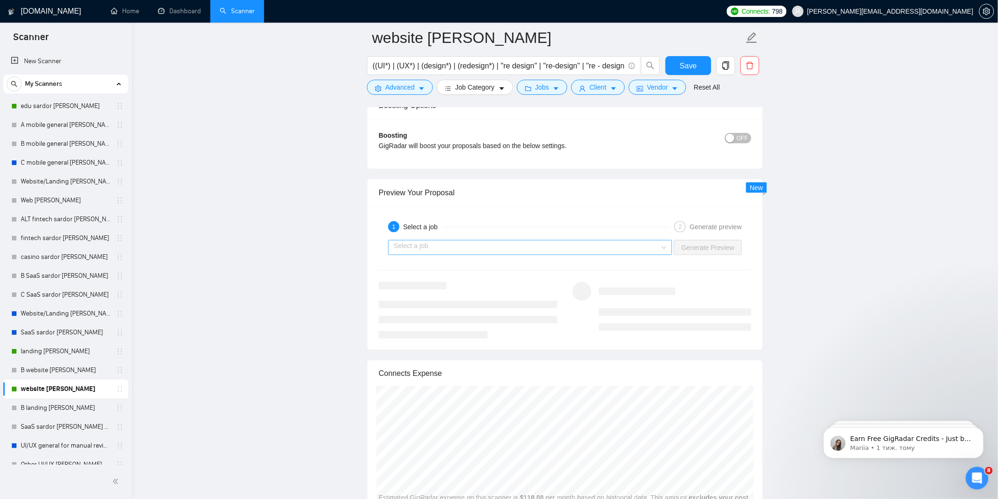
click at [623, 243] on input "search" at bounding box center [527, 248] width 266 height 14
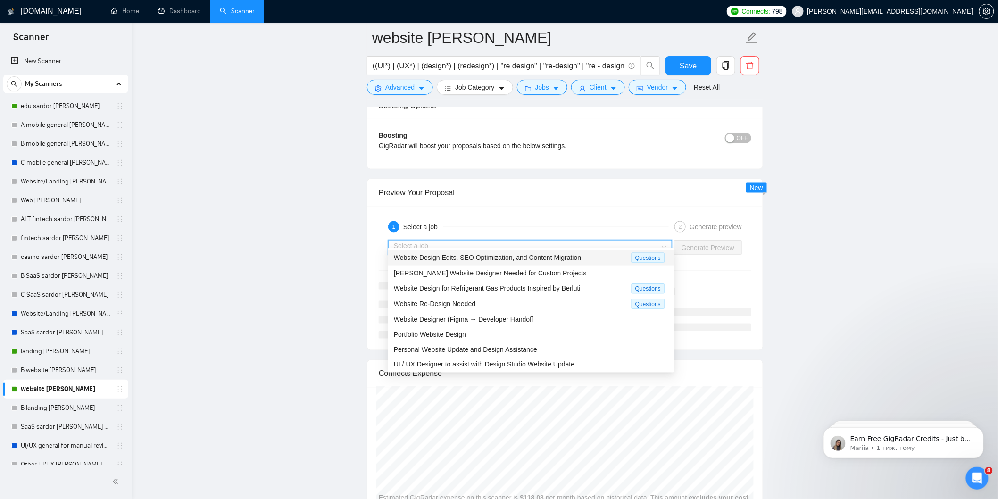
click at [591, 258] on div "Website Design Edits, SEO Optimization, and Content Migration" at bounding box center [513, 257] width 238 height 11
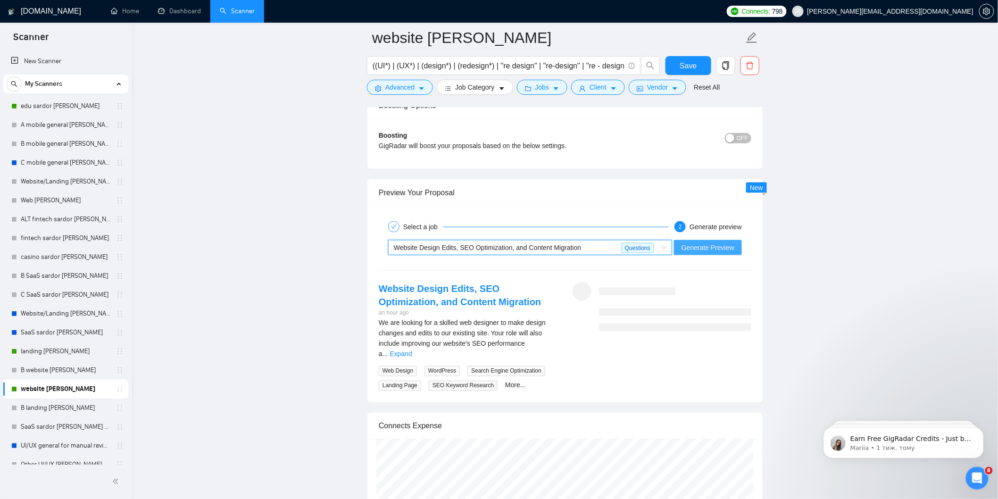
click at [699, 243] on span "Generate Preview" at bounding box center [708, 248] width 53 height 10
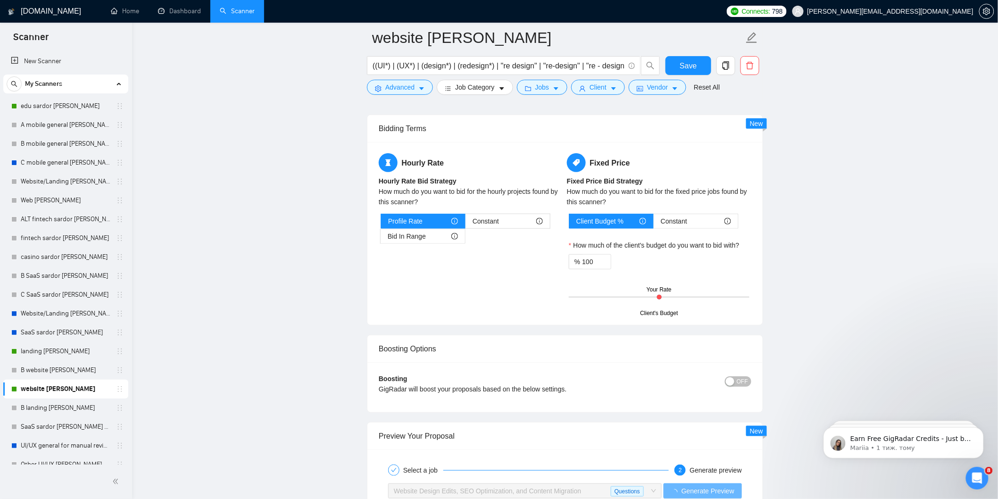
scroll to position [1940, 0]
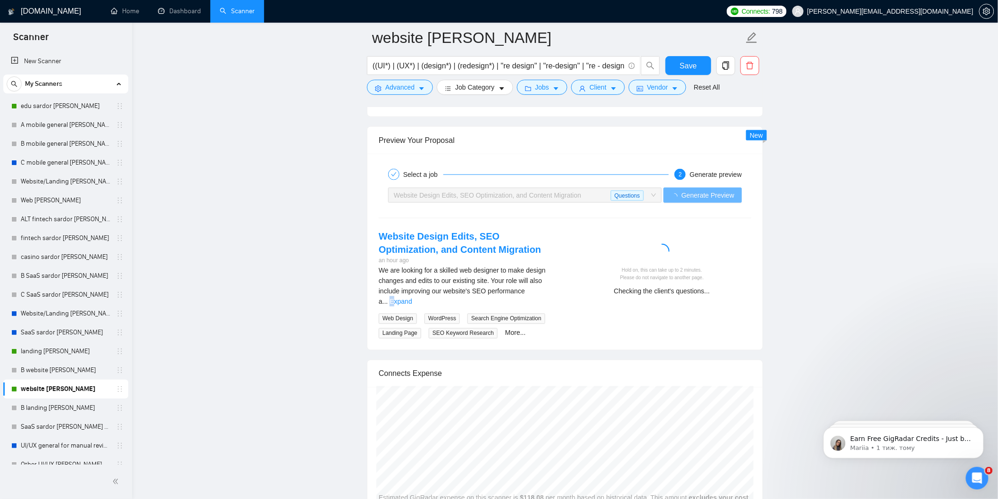
click at [412, 298] on link "Expand" at bounding box center [401, 302] width 22 height 8
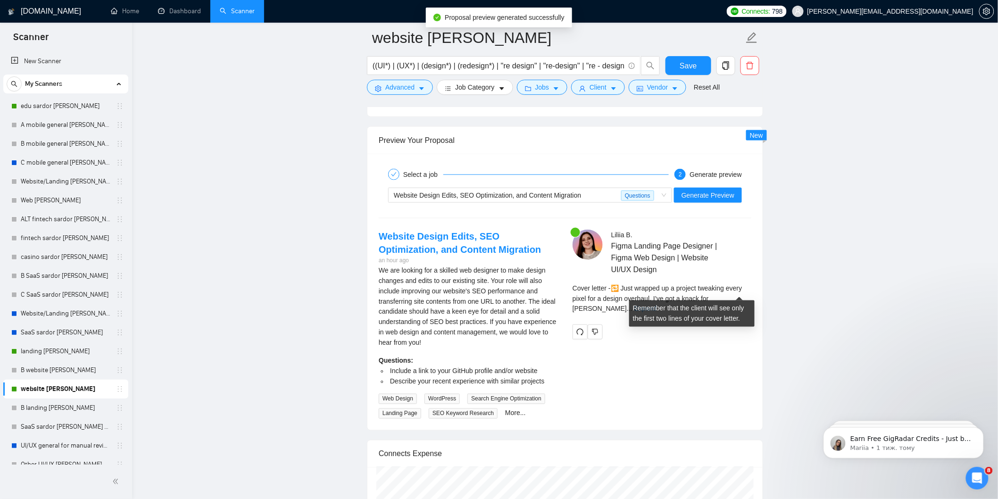
click at [657, 305] on link "Expand" at bounding box center [646, 309] width 22 height 8
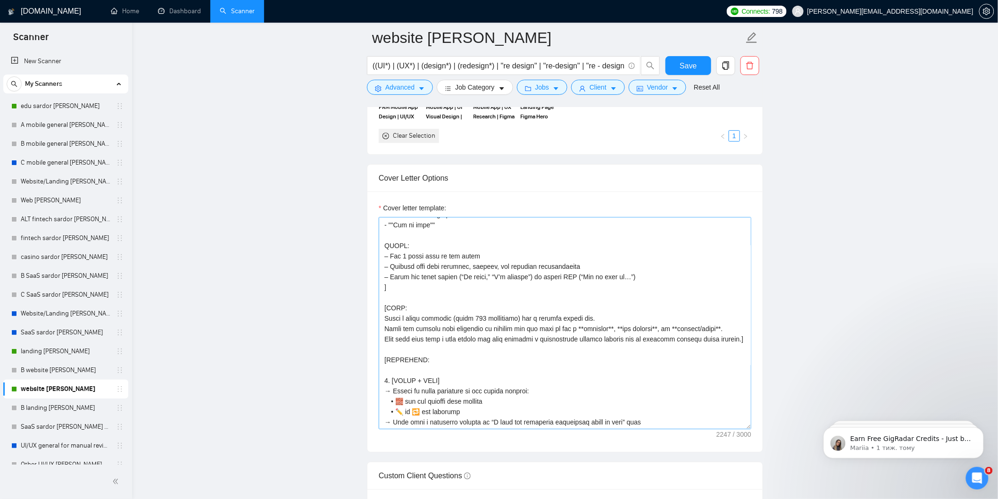
scroll to position [367, 0]
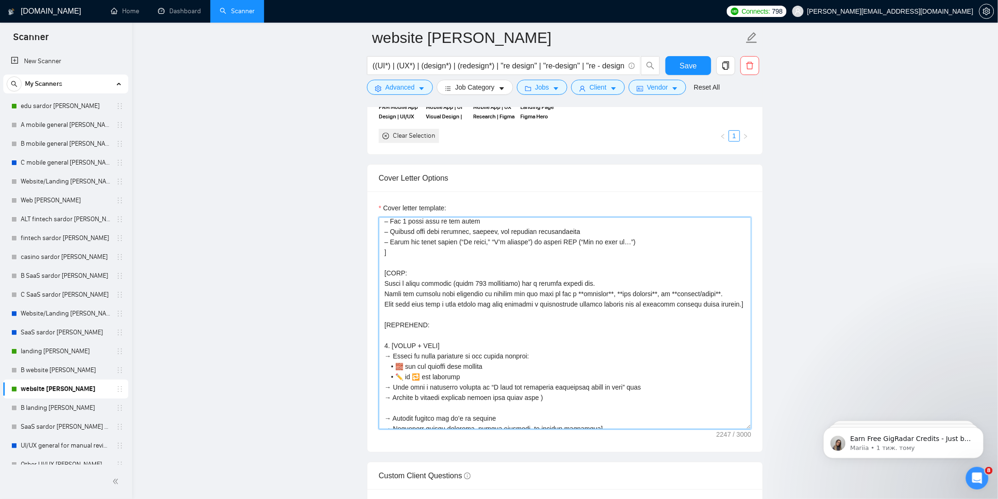
click at [461, 336] on textarea "Cover letter template:" at bounding box center [565, 323] width 373 height 212
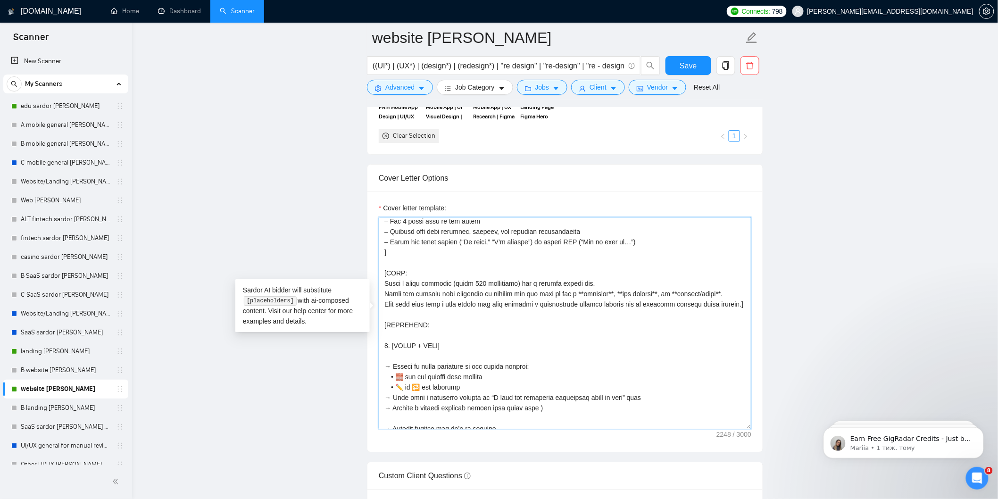
drag, startPoint x: 393, startPoint y: 356, endPoint x: 379, endPoint y: 356, distance: 13.7
click at [379, 356] on textarea "Cover letter template:" at bounding box center [565, 323] width 373 height 212
click at [424, 343] on textarea "Cover letter template:" at bounding box center [565, 323] width 373 height 212
paste textarea "→"
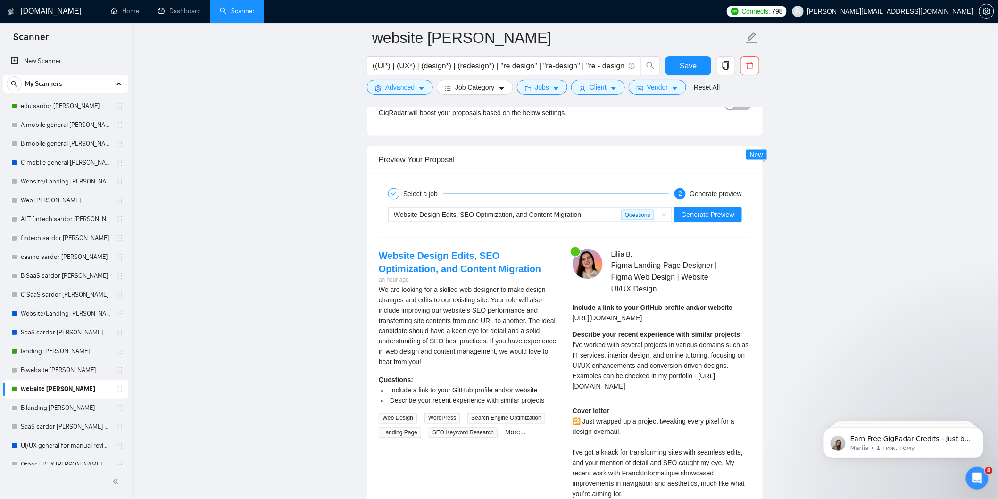
scroll to position [2097, 0]
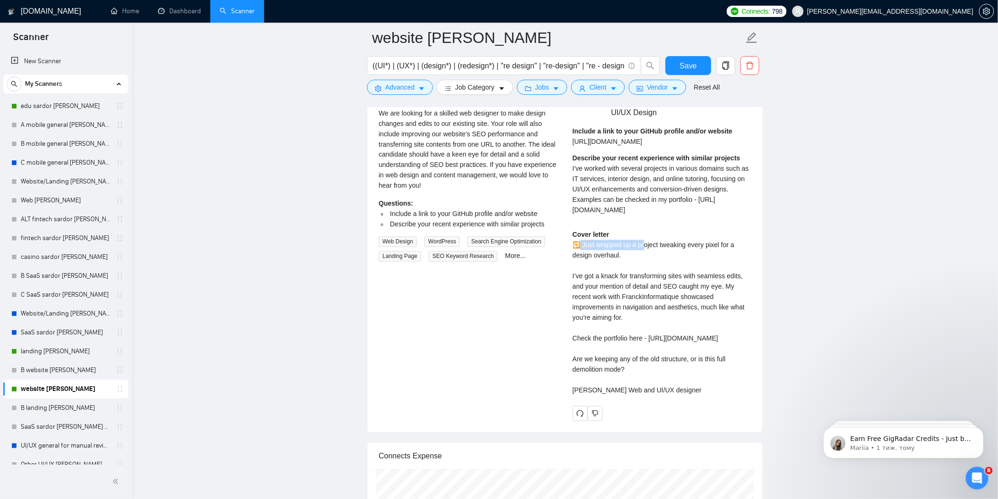
drag, startPoint x: 640, startPoint y: 242, endPoint x: 586, endPoint y: 241, distance: 53.3
click at [583, 240] on div "Cover letter 🔁 Just wrapped up a project tweaking every pixel for a design over…" at bounding box center [662, 313] width 179 height 166
click at [586, 241] on div "Cover letter 🔁 Just wrapped up a project tweaking every pixel for a design over…" at bounding box center [662, 313] width 179 height 166
drag, startPoint x: 583, startPoint y: 238, endPoint x: 624, endPoint y: 249, distance: 42.5
click at [624, 249] on div "Cover letter 🔁 Just wrapped up a project tweaking every pixel for a design over…" at bounding box center [662, 313] width 179 height 166
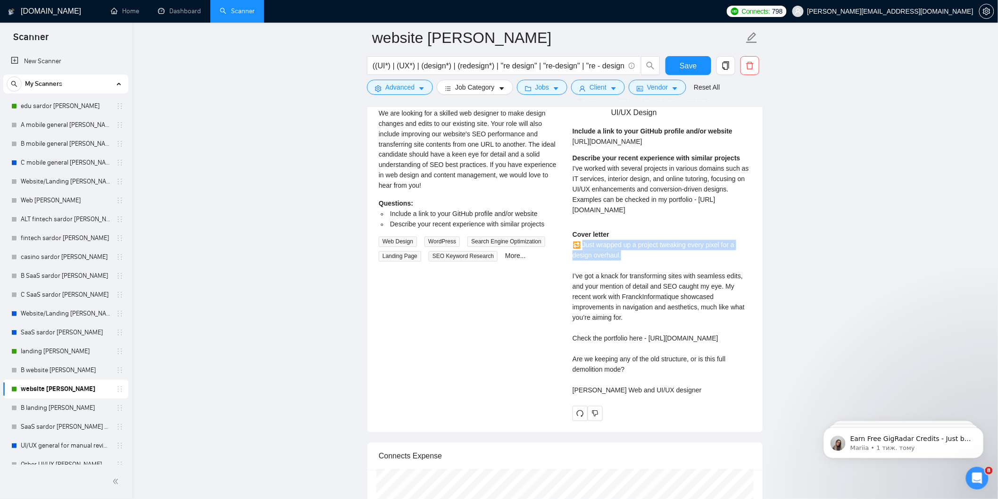
copy div "ust wrapped up a project tweaking every pixel for a design overhaul."
click at [604, 264] on div "Cover letter 🔁 Just wrapped up a project tweaking every pixel for a design over…" at bounding box center [662, 313] width 179 height 166
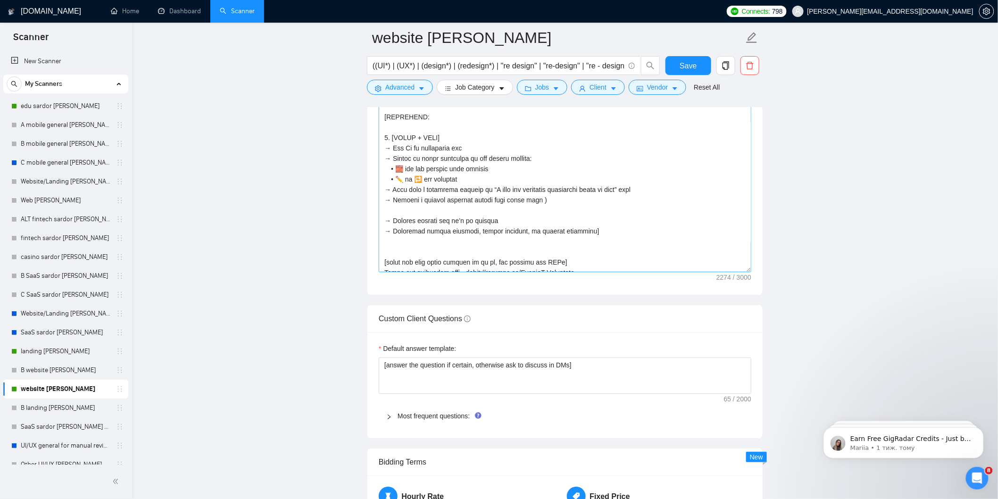
scroll to position [423, 0]
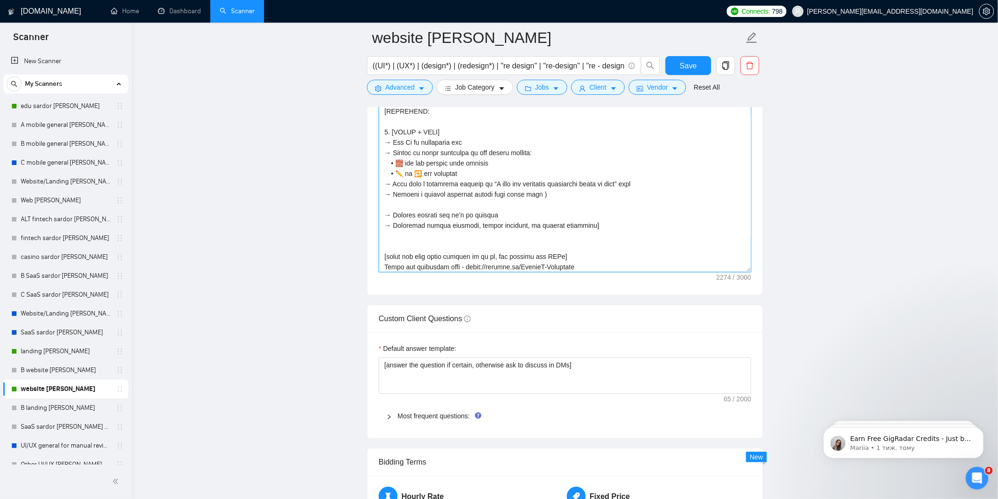
click at [531, 185] on textarea "Cover letter template:" at bounding box center [565, 166] width 373 height 212
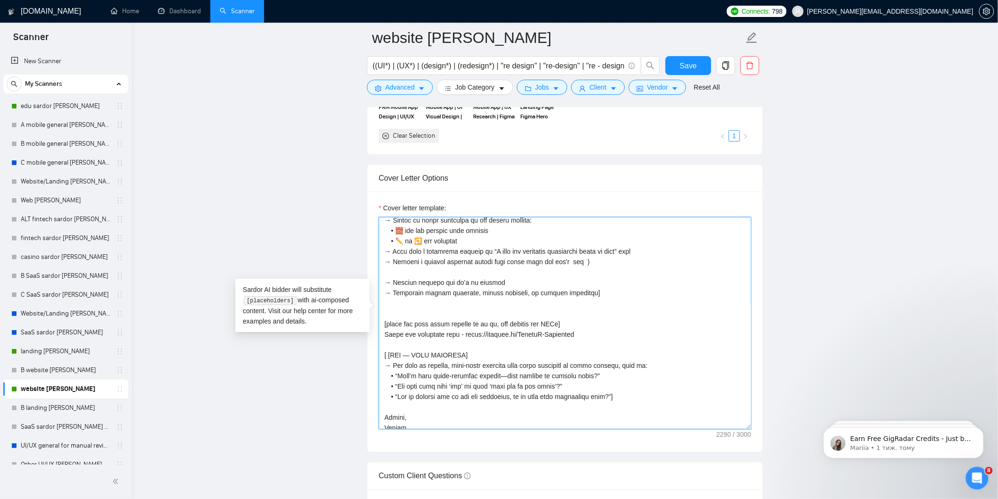
scroll to position [528, 0]
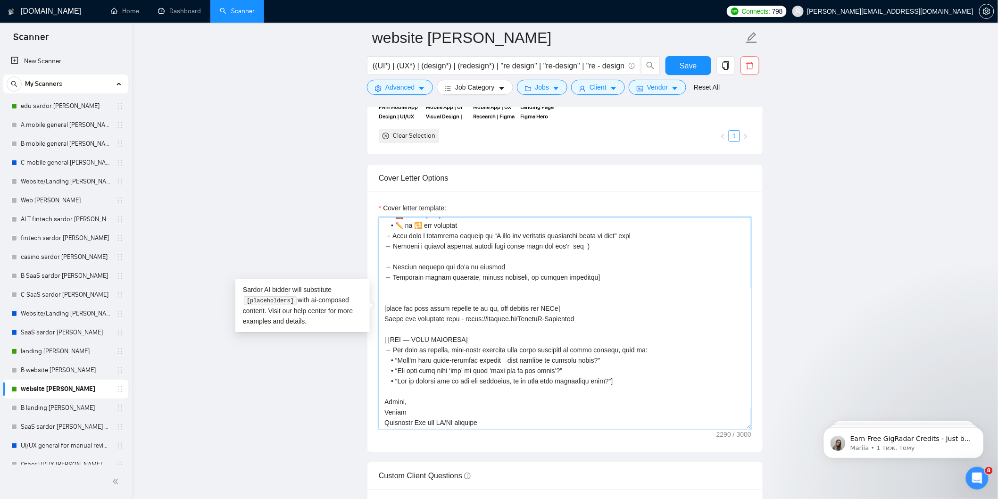
click at [563, 239] on textarea "Cover letter template:" at bounding box center [565, 323] width 373 height 212
click at [573, 236] on textarea "Cover letter template:" at bounding box center [565, 323] width 373 height 212
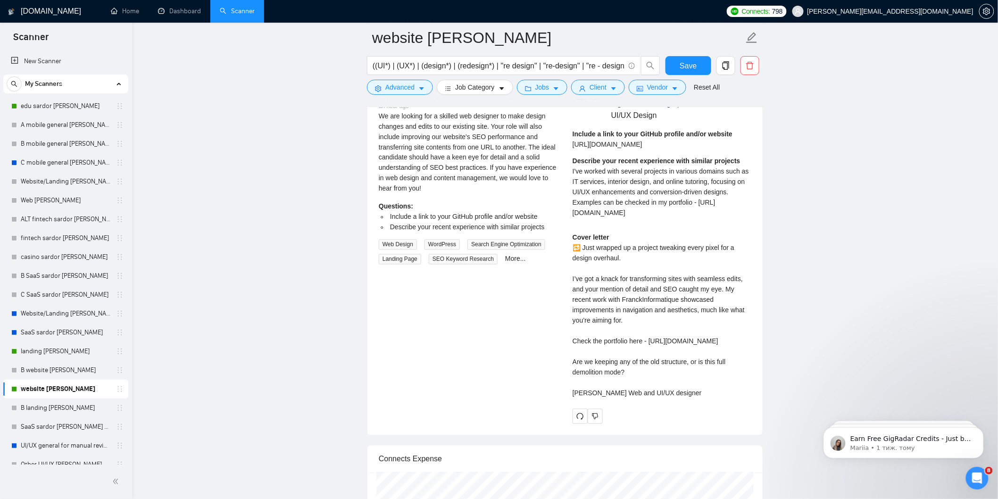
scroll to position [2097, 0]
drag, startPoint x: 679, startPoint y: 279, endPoint x: 720, endPoint y: 279, distance: 40.6
click at [720, 279] on div "Cover letter 🔁 Just wrapped up a project tweaking every pixel for a design over…" at bounding box center [662, 313] width 179 height 166
copy div "aught my eye."
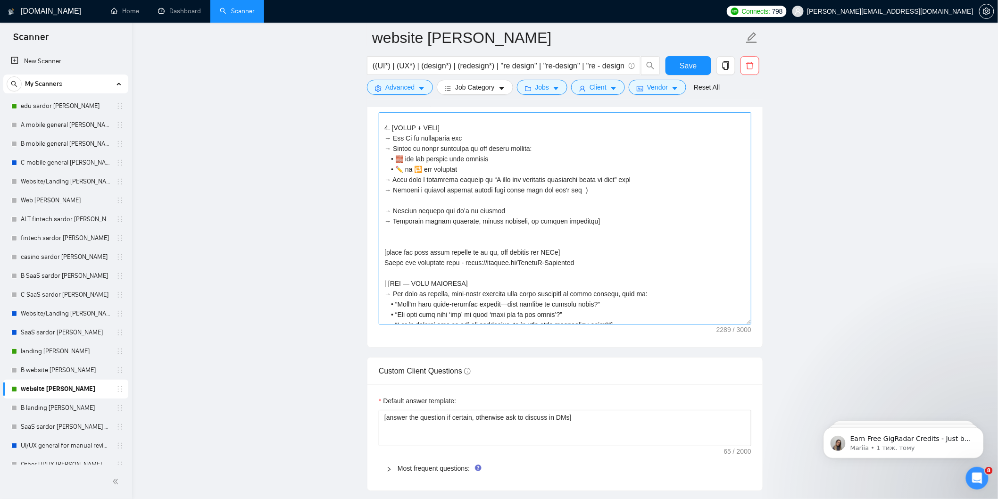
scroll to position [476, 0]
click at [574, 185] on textarea "Cover letter template:" at bounding box center [565, 218] width 373 height 212
paste textarea "caught my eye"
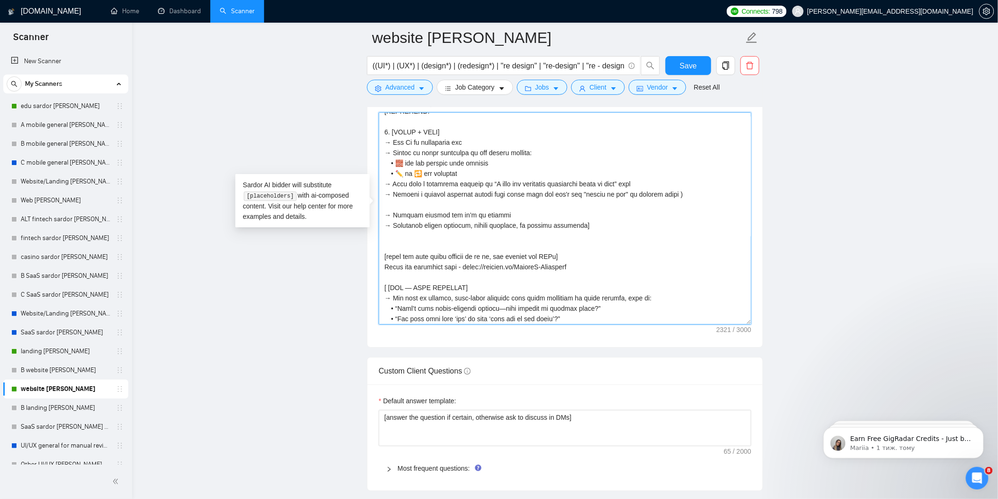
click at [505, 200] on textarea "Cover letter template:" at bounding box center [565, 218] width 373 height 212
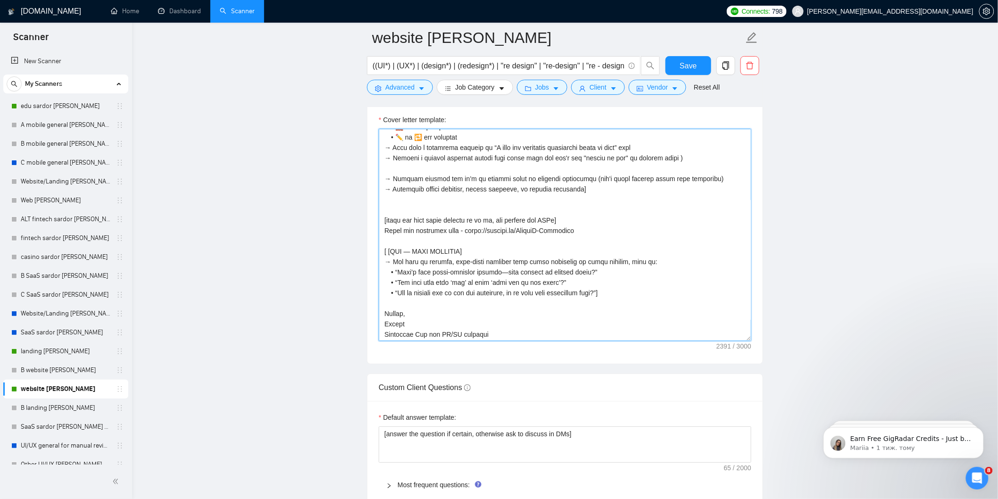
scroll to position [1206, 0]
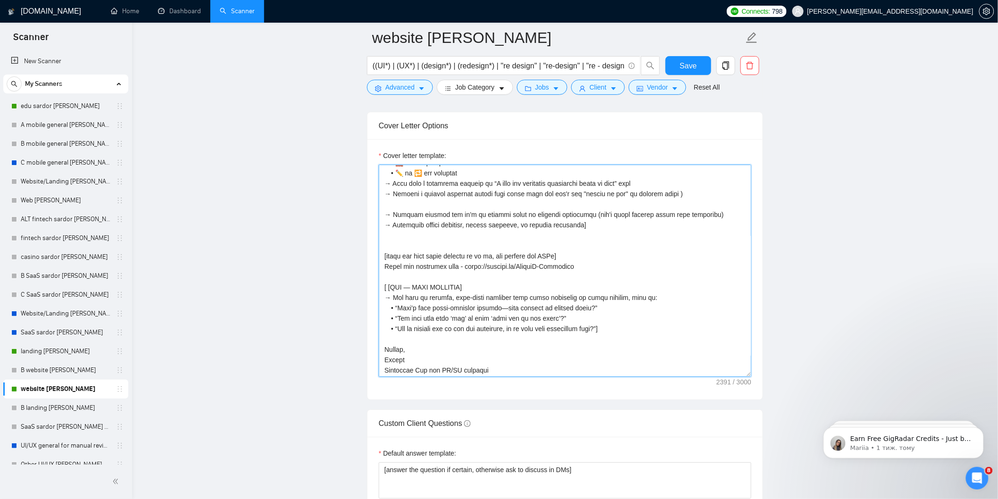
click at [575, 214] on textarea "Cover letter template:" at bounding box center [565, 271] width 373 height 212
click at [405, 213] on textarea "Cover letter template:" at bounding box center [565, 271] width 373 height 212
click at [405, 212] on textarea "Cover letter template:" at bounding box center [565, 271] width 373 height 212
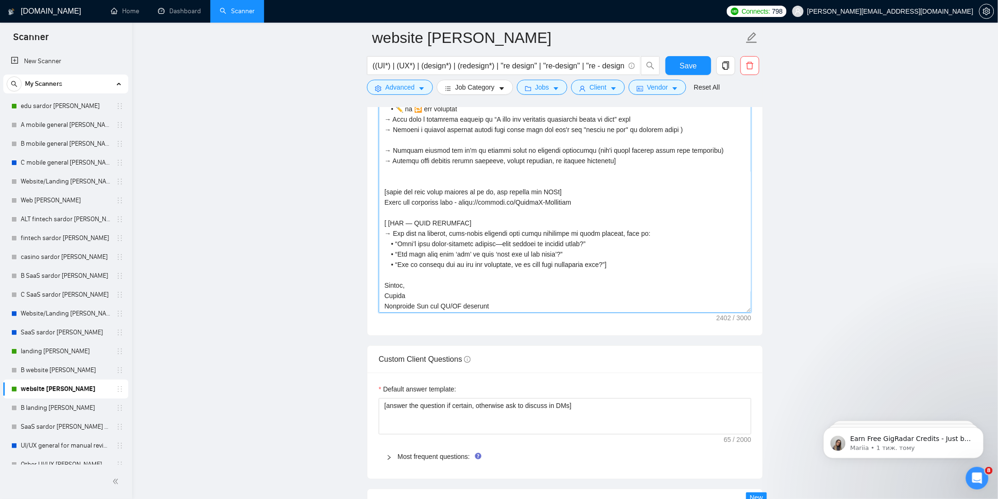
scroll to position [1310, 0]
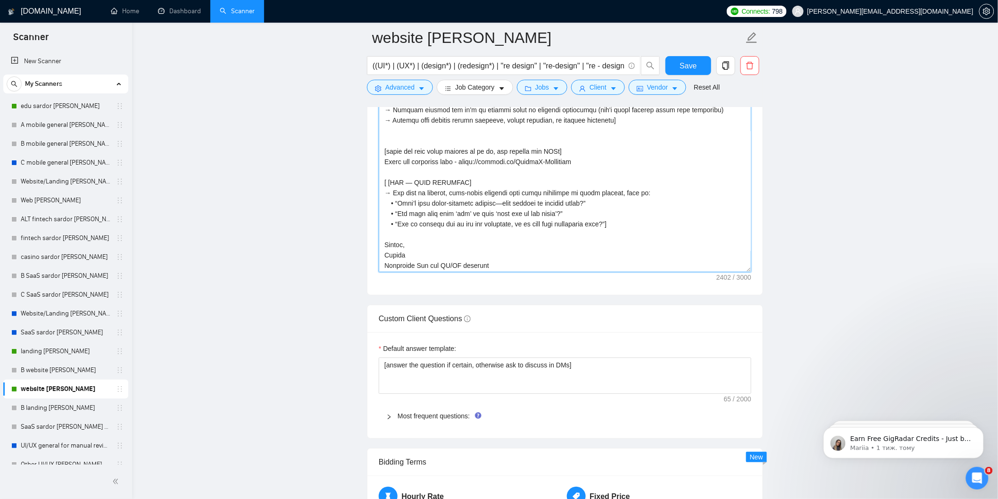
click at [416, 130] on textarea "Cover letter template:" at bounding box center [565, 166] width 373 height 212
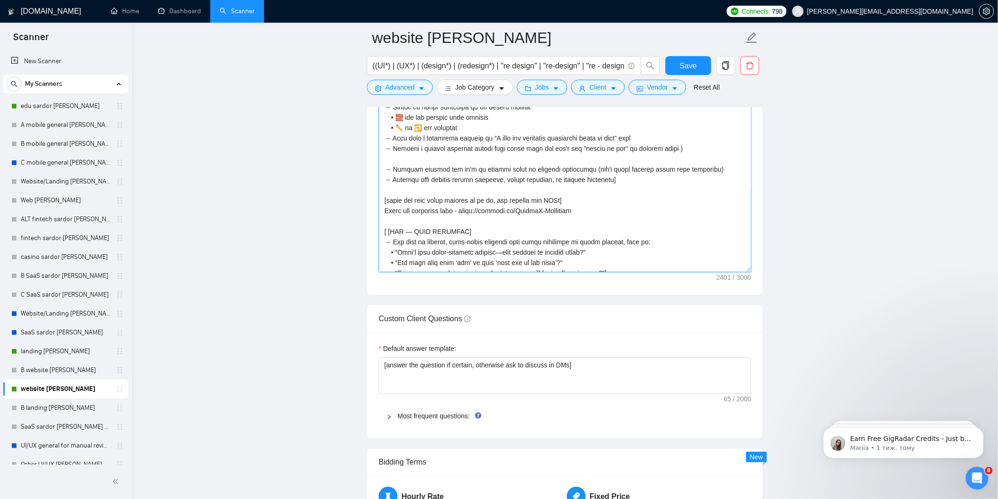
scroll to position [466, 0]
drag, startPoint x: 501, startPoint y: 174, endPoint x: 541, endPoint y: 175, distance: 39.7
click at [541, 175] on textarea "Cover letter template:" at bounding box center [565, 166] width 373 height 212
type textarea "[lorem: ipsum, dolors, ametc, adipiscin — elit seddoeiusm tempo inci utlabo etd…"
click at [682, 64] on span "Save" at bounding box center [688, 66] width 17 height 12
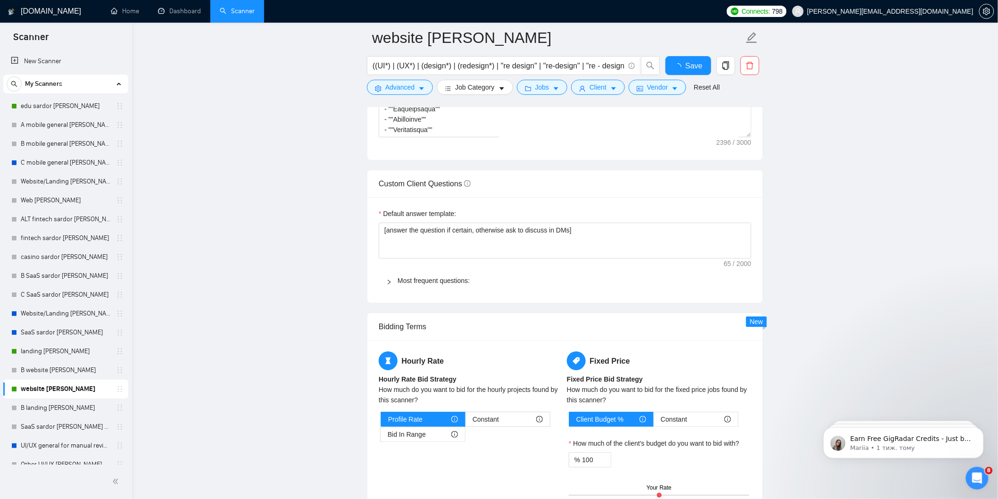
checkbox input "true"
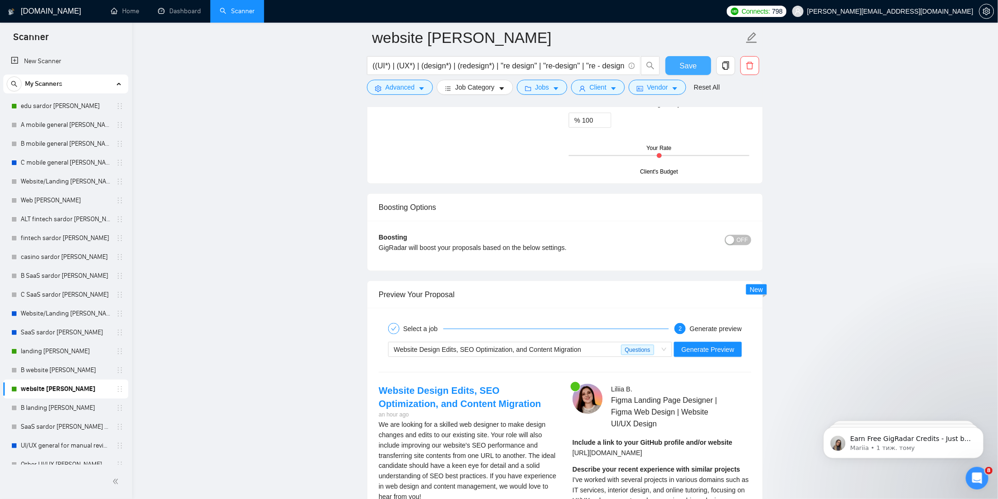
scroll to position [1940, 0]
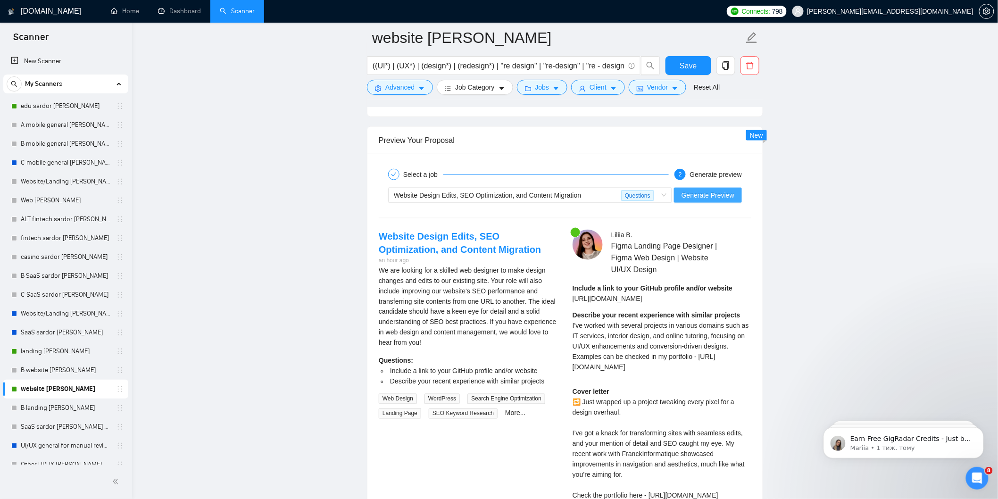
click at [696, 191] on span "Generate Preview" at bounding box center [708, 195] width 53 height 10
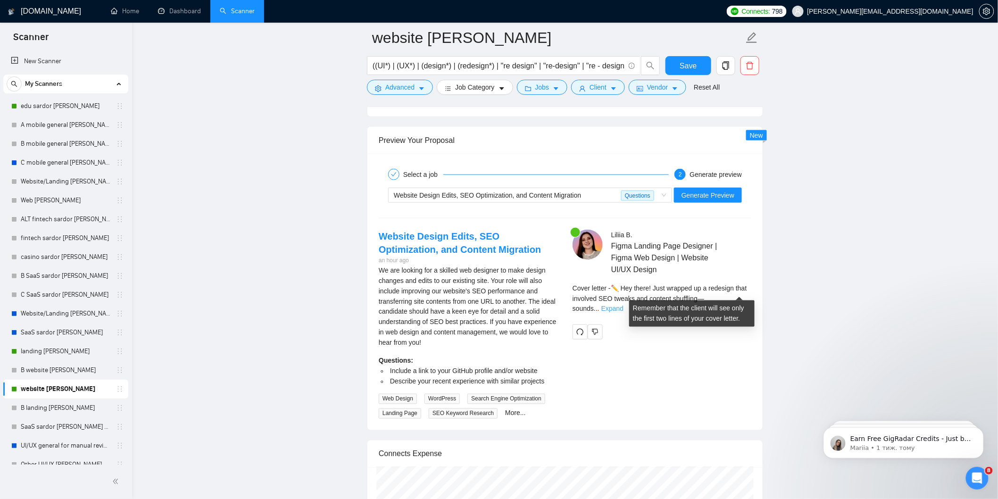
click at [624, 305] on link "Expand" at bounding box center [613, 309] width 22 height 8
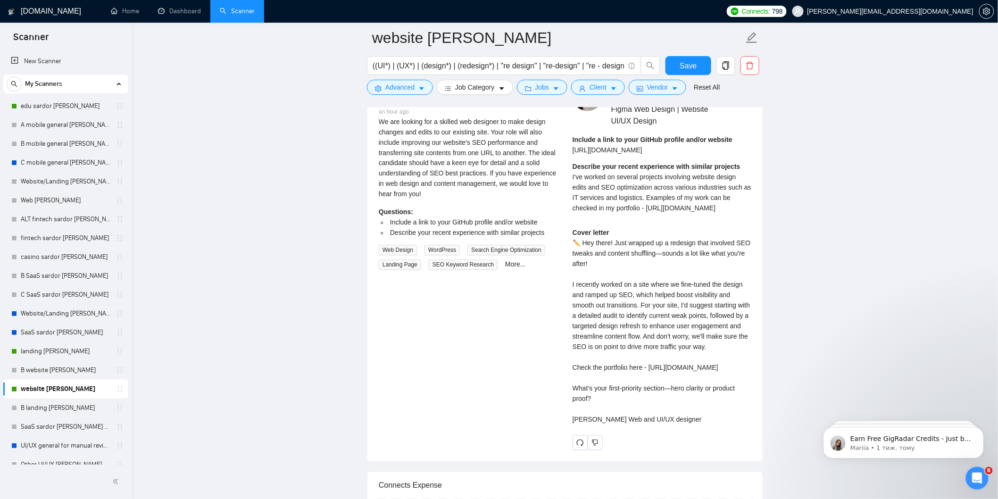
scroll to position [2097, 0]
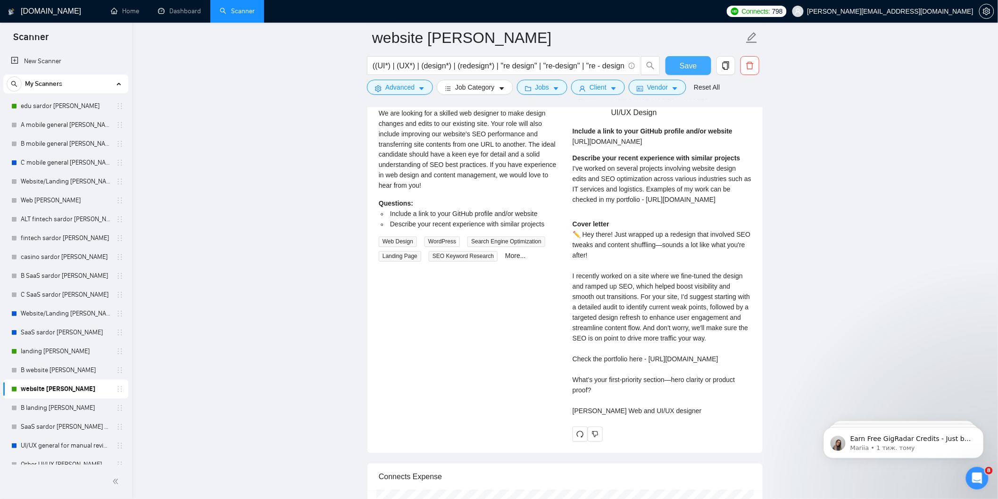
click at [690, 67] on span "Save" at bounding box center [688, 66] width 17 height 12
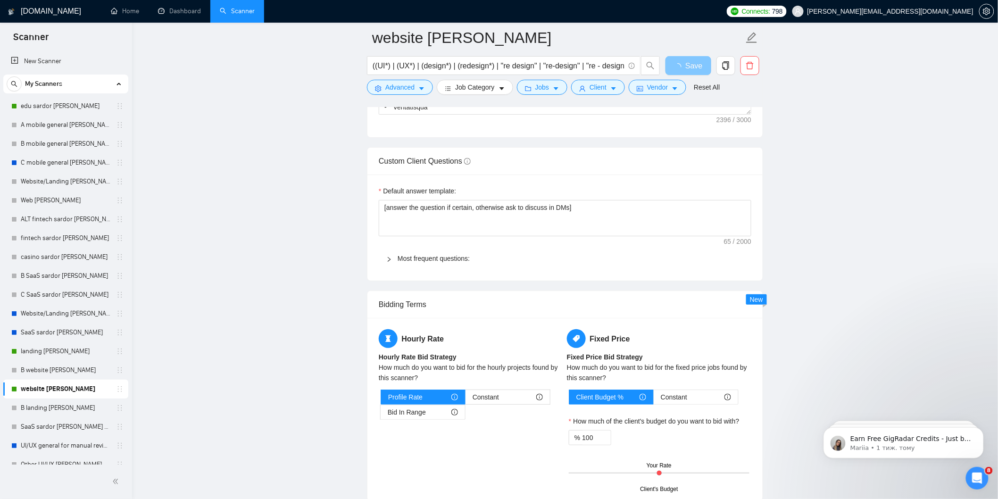
scroll to position [1834, 0]
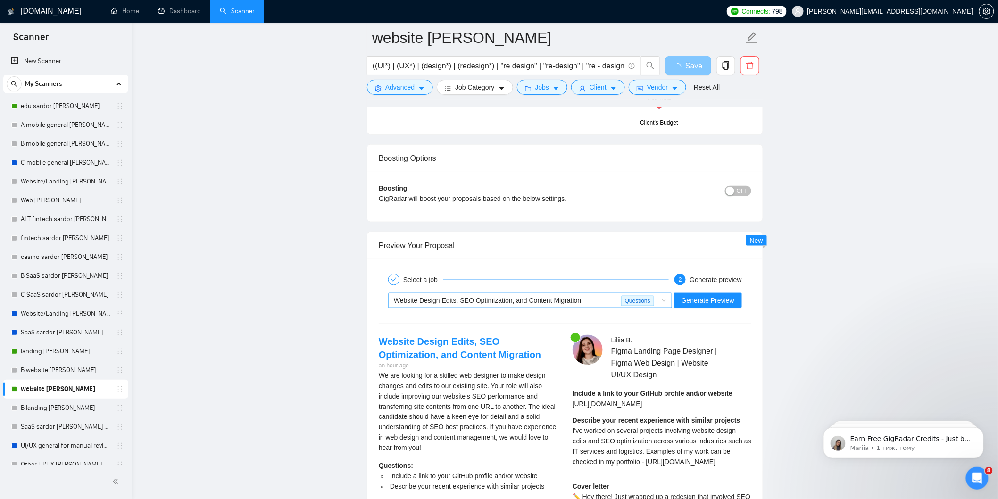
click at [619, 293] on div "Website Design Edits, SEO Optimization, and Content Migration" at bounding box center [507, 300] width 227 height 14
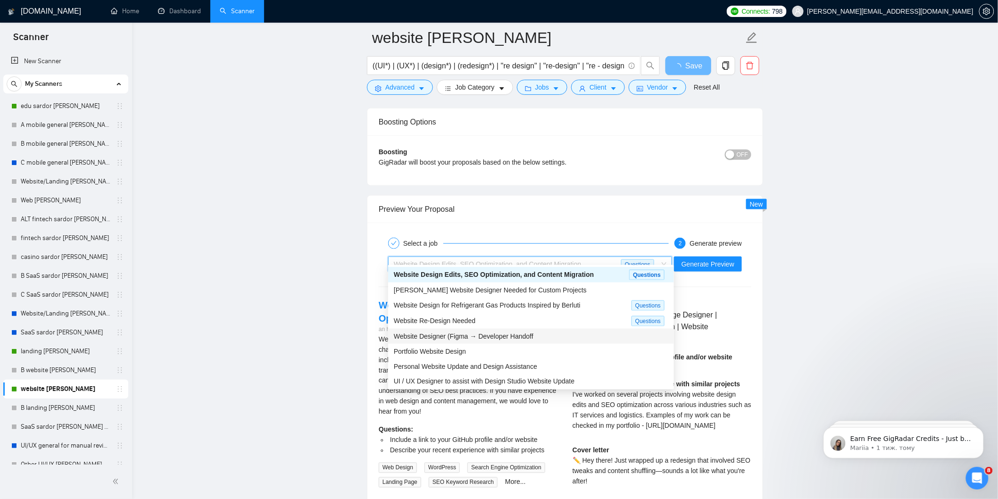
scroll to position [1940, 0]
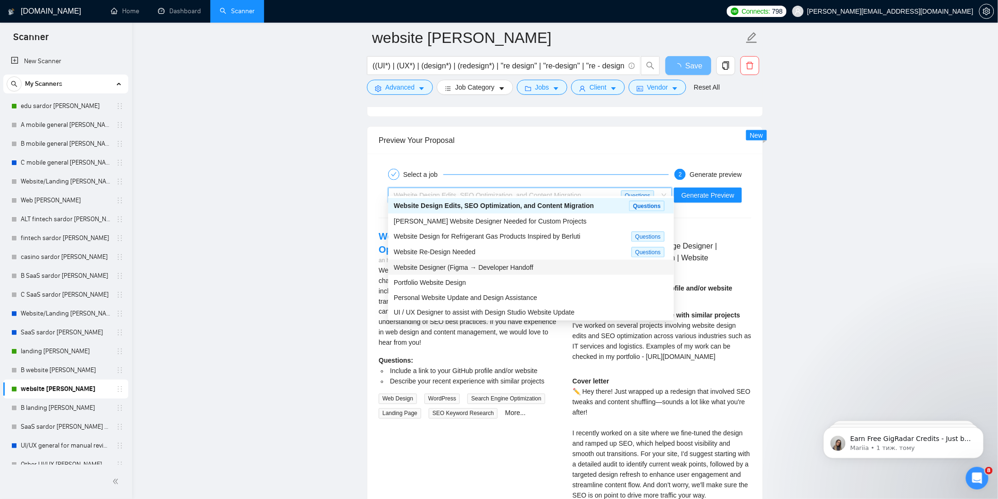
click at [489, 267] on span "Website Designer (Figma → Developer Handoff" at bounding box center [464, 268] width 140 height 8
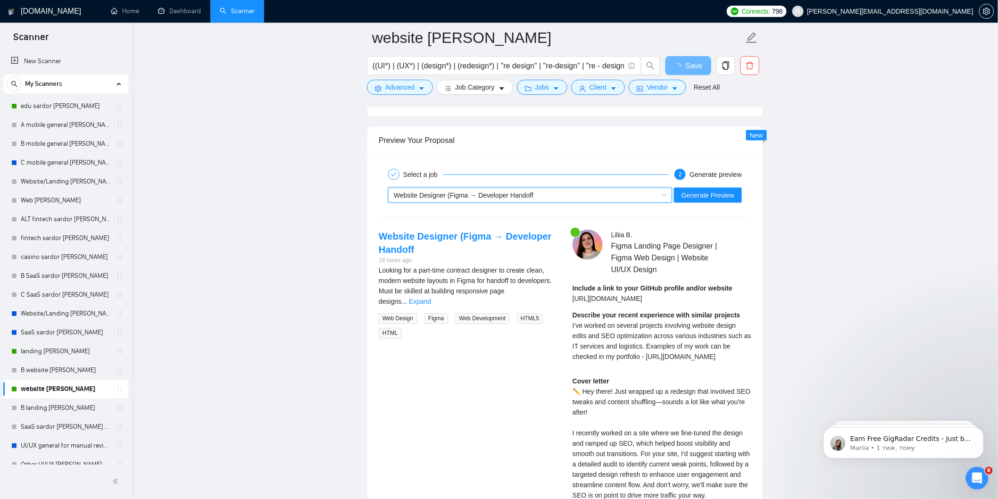
click at [725, 322] on span "I've worked on several projects involving website design edits and SEO optimiza…" at bounding box center [662, 341] width 179 height 39
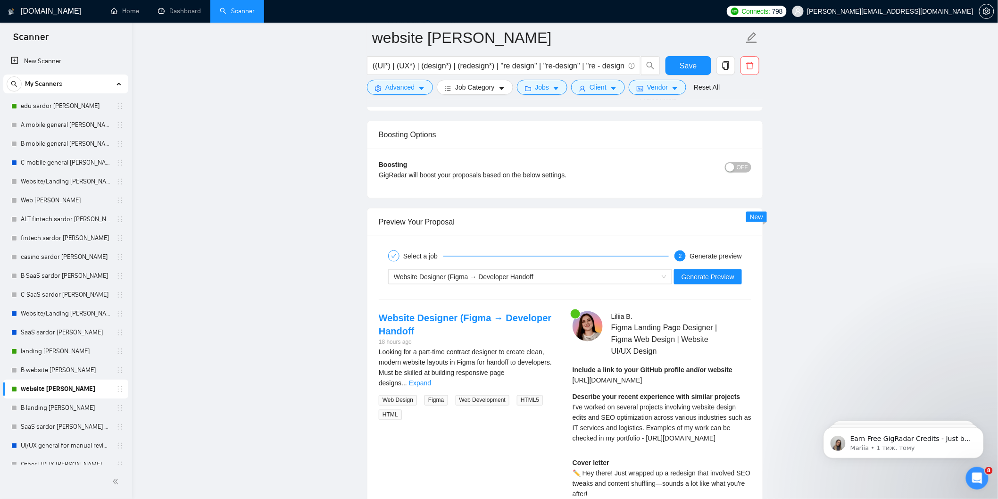
scroll to position [1834, 0]
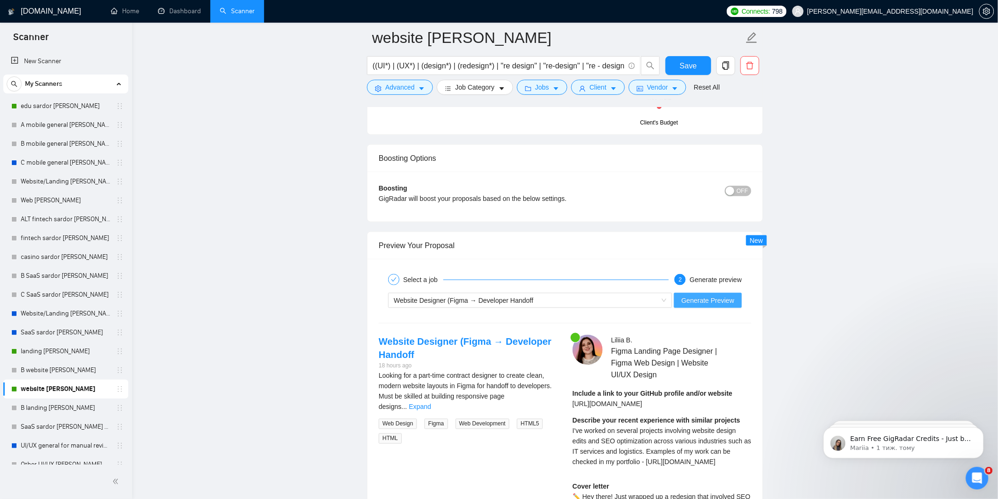
click at [719, 295] on span "Generate Preview" at bounding box center [708, 300] width 53 height 10
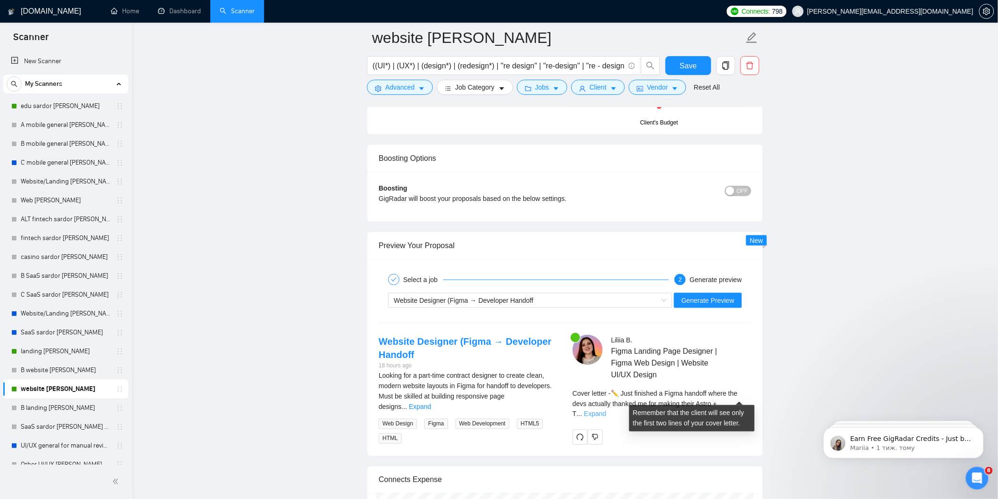
click at [606, 410] on link "Expand" at bounding box center [595, 414] width 22 height 8
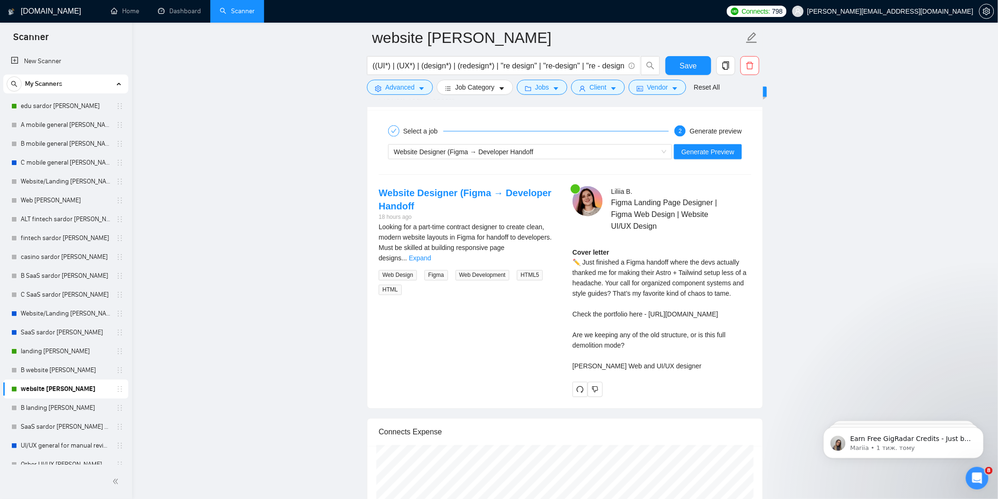
scroll to position [1992, 0]
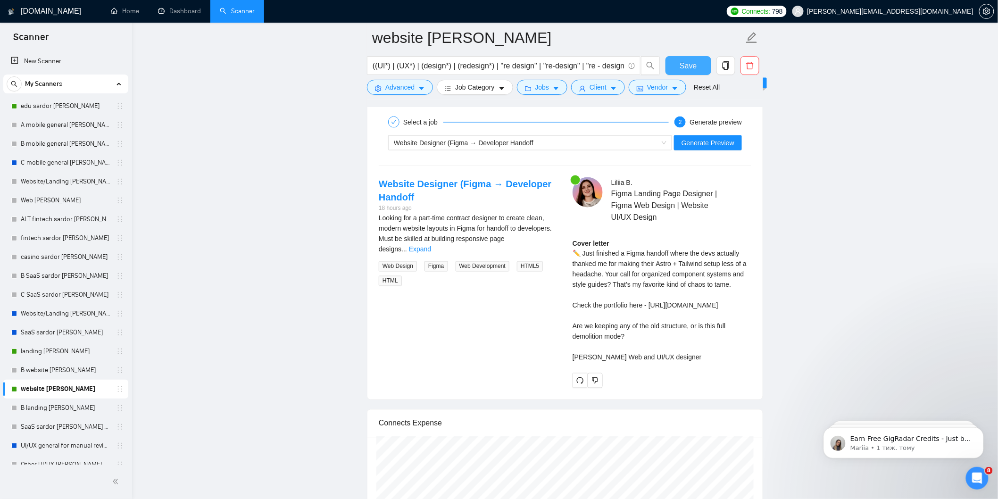
click at [686, 63] on span "Save" at bounding box center [688, 66] width 17 height 12
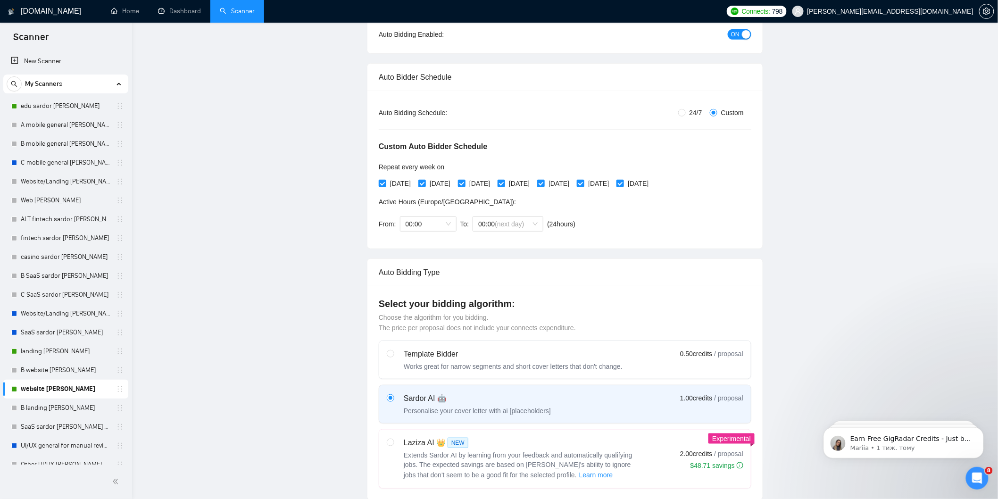
scroll to position [0, 0]
